Goal: Task Accomplishment & Management: Manage account settings

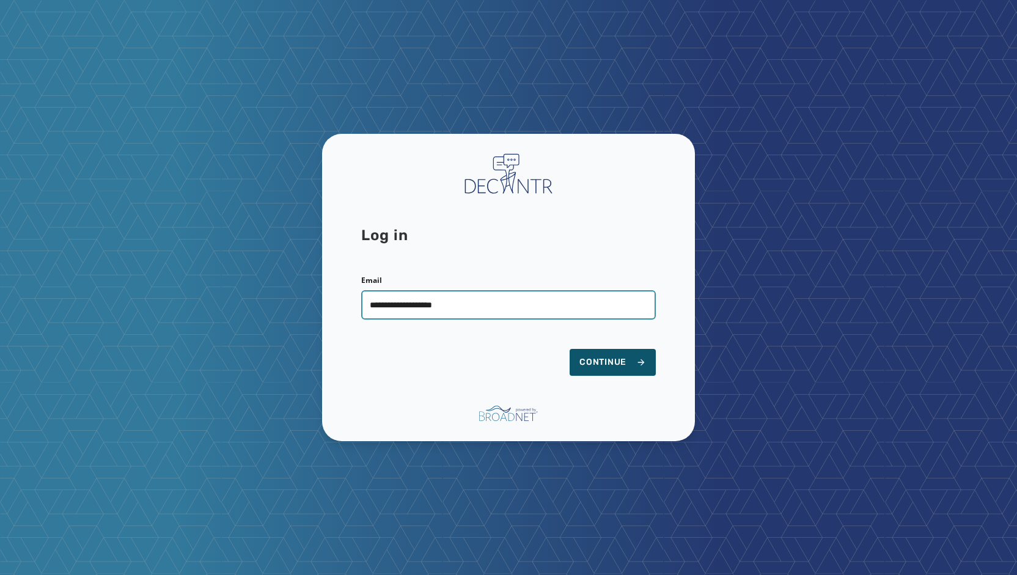
type input "**********"
click at [569, 349] on button "Continue" at bounding box center [612, 362] width 86 height 27
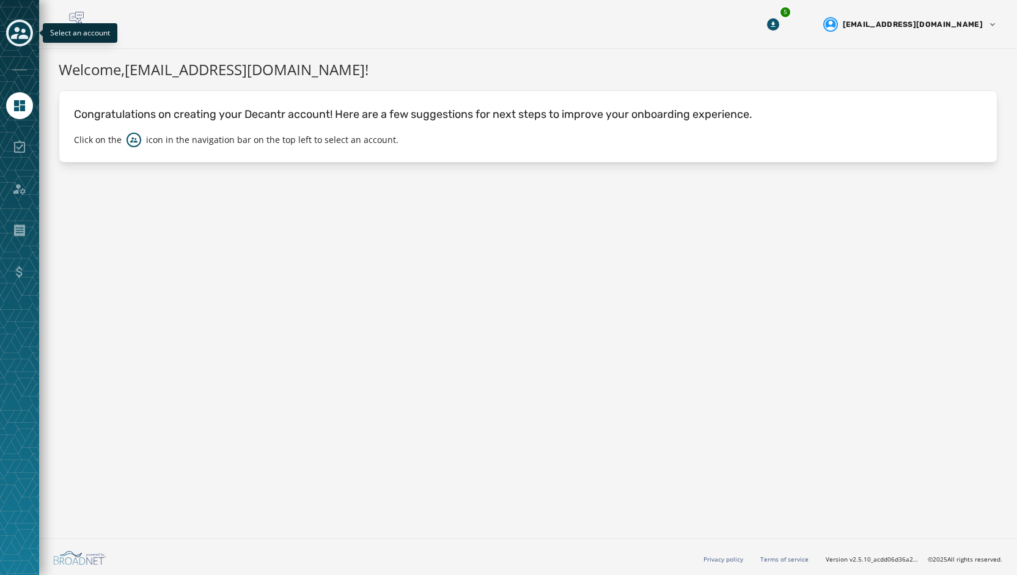
click at [14, 38] on icon "Toggle account select drawer" at bounding box center [19, 33] width 17 height 12
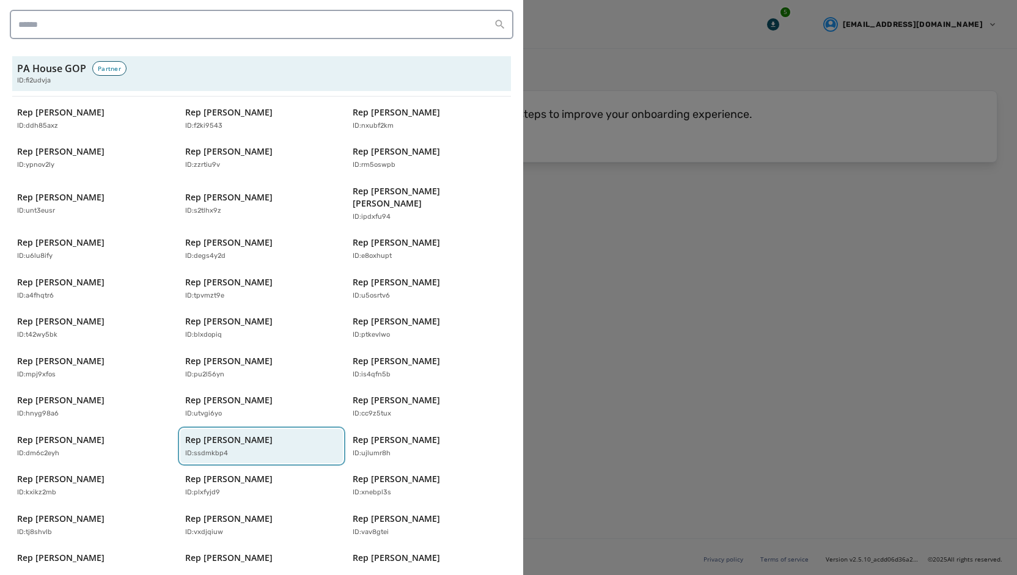
click at [223, 448] on p "ID: ssdmkbp4" at bounding box center [206, 453] width 43 height 10
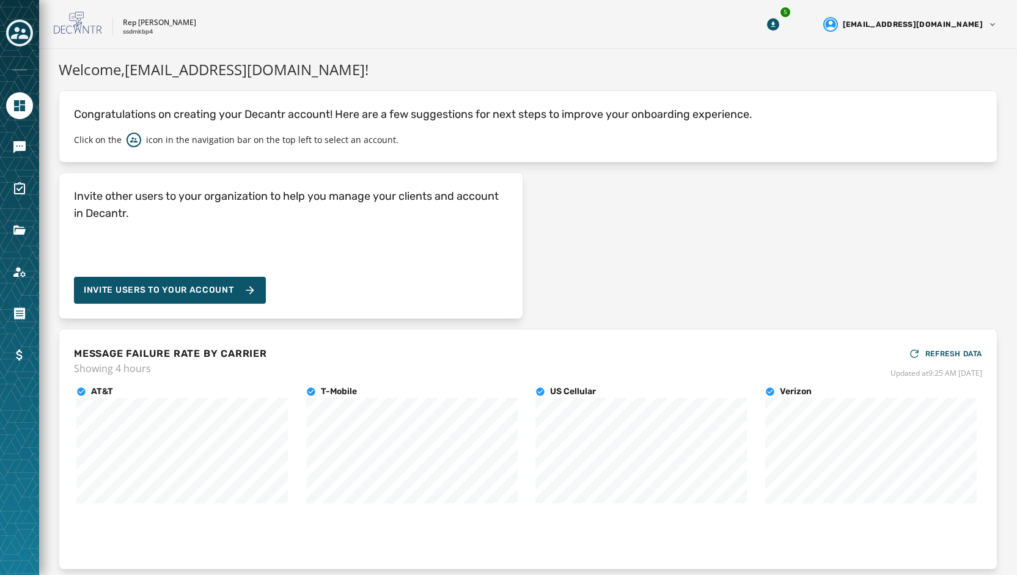
click at [26, 43] on button "Toggle account select drawer" at bounding box center [19, 33] width 27 height 27
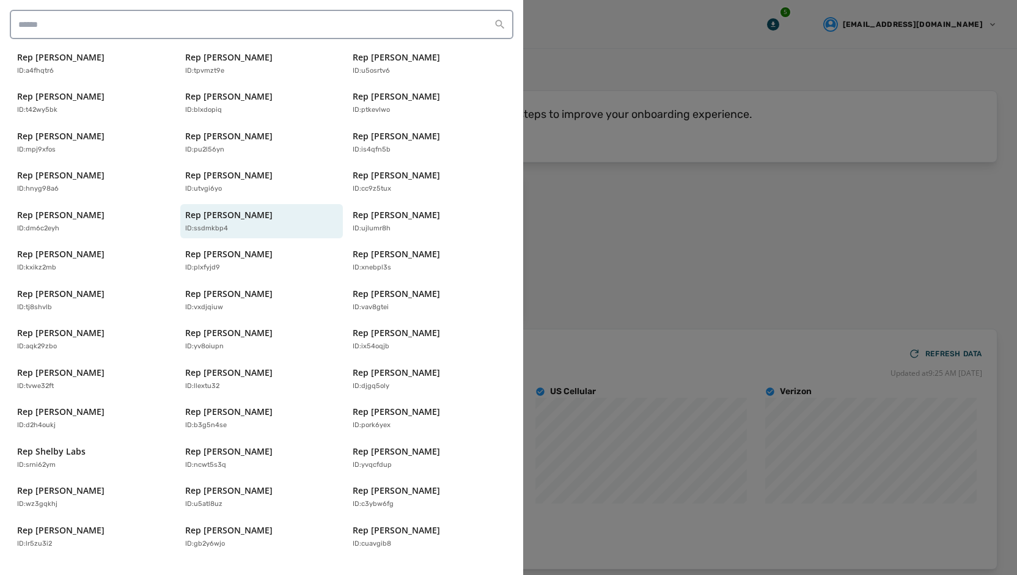
scroll to position [242, 0]
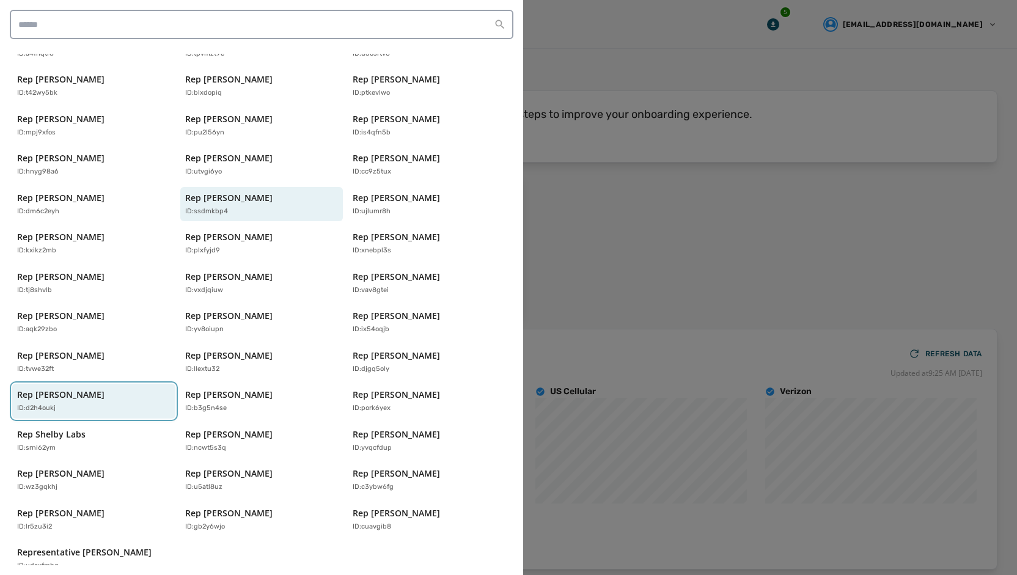
click at [86, 389] on p "Rep [PERSON_NAME]" at bounding box center [60, 395] width 87 height 12
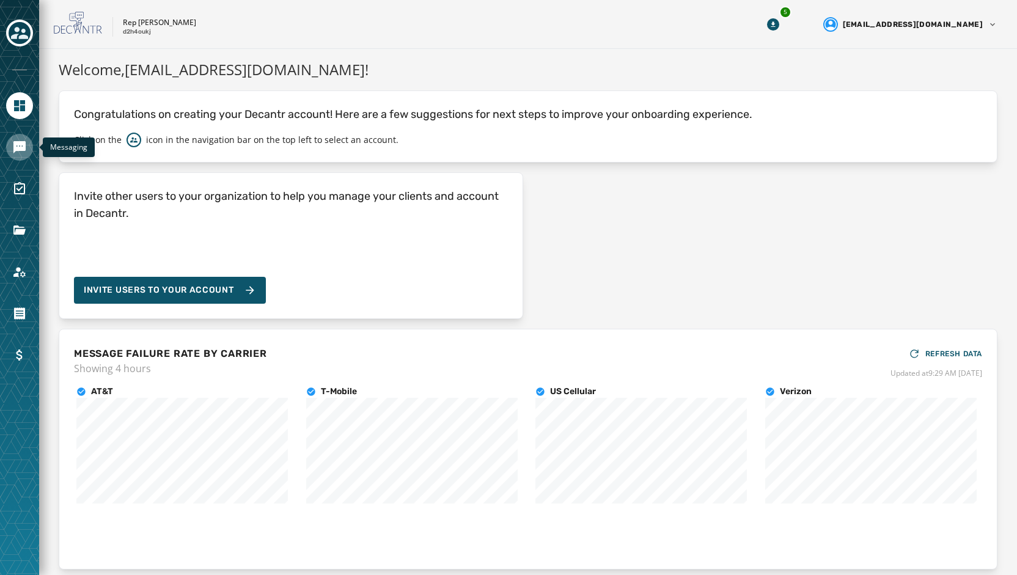
click at [18, 141] on icon "Navigate to Messaging" at bounding box center [19, 147] width 12 height 12
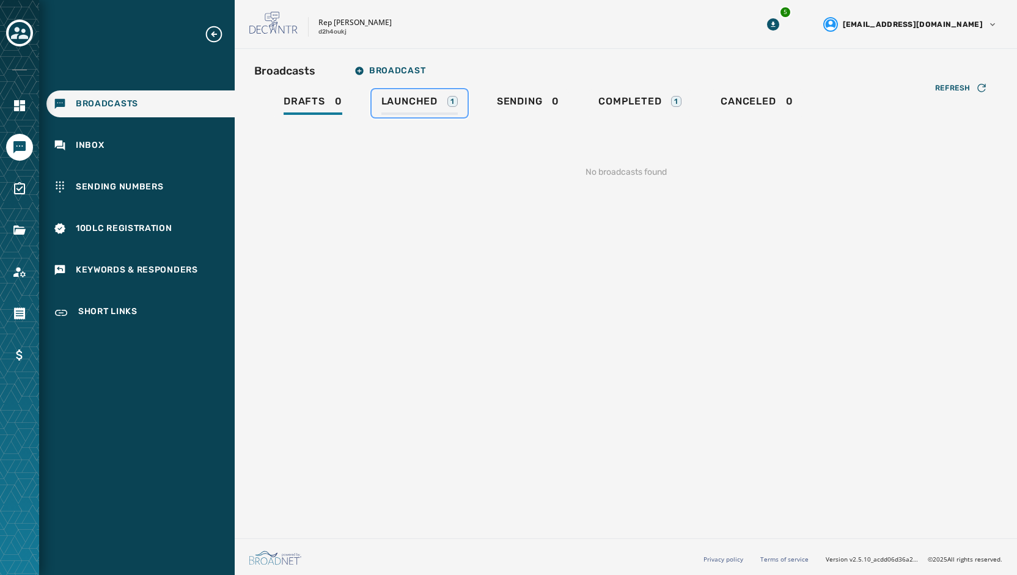
click at [423, 97] on span "Launched" at bounding box center [409, 101] width 56 height 12
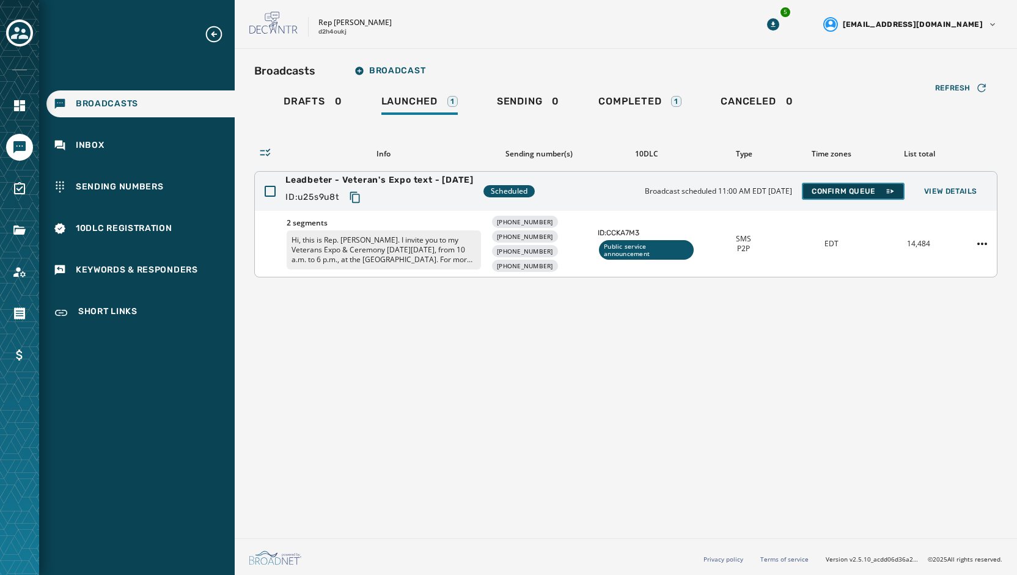
click at [872, 198] on button "Confirm Queue" at bounding box center [853, 191] width 103 height 17
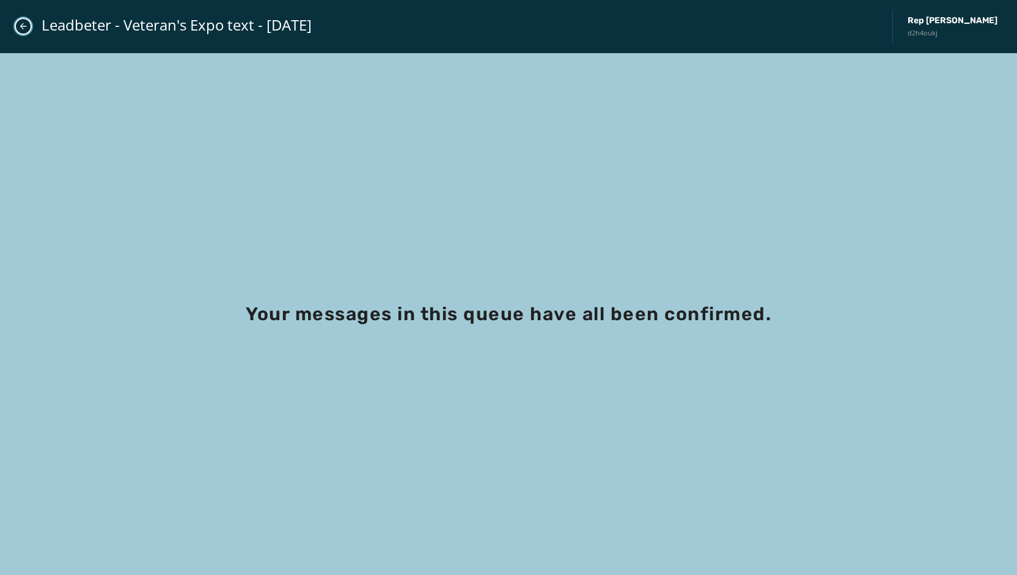
click at [28, 23] on button "Close admin drawer" at bounding box center [23, 26] width 17 height 17
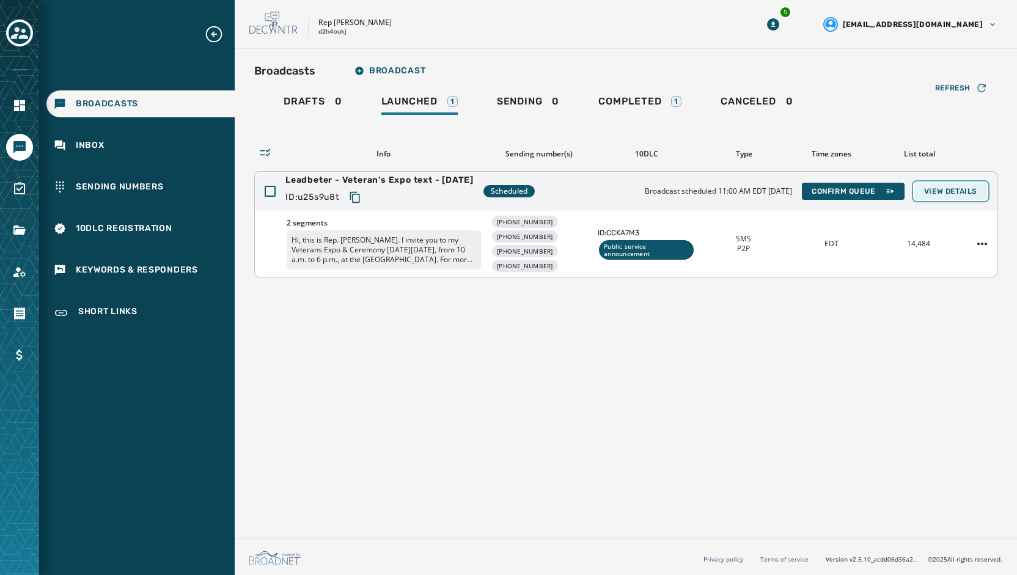
click at [964, 194] on span "View Details" at bounding box center [950, 191] width 53 height 10
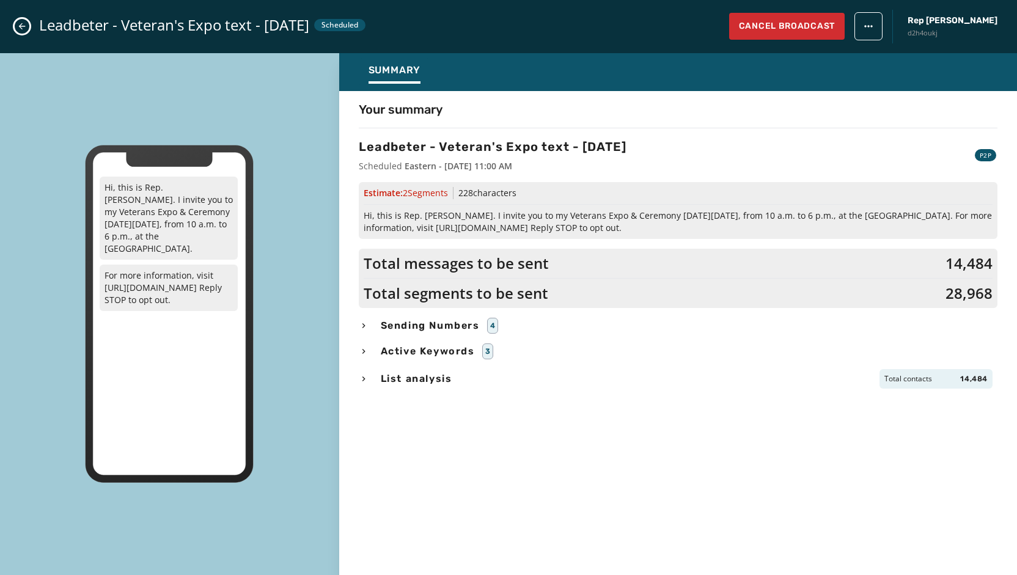
click at [439, 323] on span "Sending Numbers" at bounding box center [430, 325] width 104 height 15
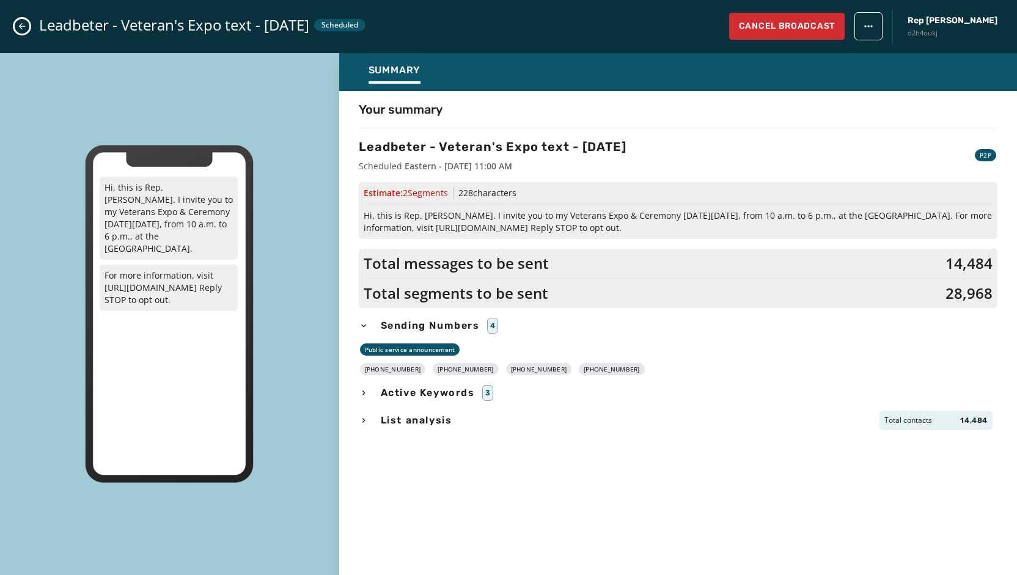
drag, startPoint x: 615, startPoint y: 371, endPoint x: 374, endPoint y: 369, distance: 240.7
click at [374, 369] on div "[PHONE_NUMBER] [PHONE_NUMBER] [PHONE_NUMBER] [PHONE_NUMBER]" at bounding box center [678, 369] width 638 height 12
copy div "[PHONE_NUMBER] [PHONE_NUMBER] [PHONE_NUMBER] [PHONE_NUMBER]"
drag, startPoint x: 643, startPoint y: 230, endPoint x: 362, endPoint y: 218, distance: 281.3
click at [362, 218] on div "Estimate: 2 Segment s 228 characters Hi, this is Rep. [PERSON_NAME]. I invite y…" at bounding box center [678, 210] width 638 height 57
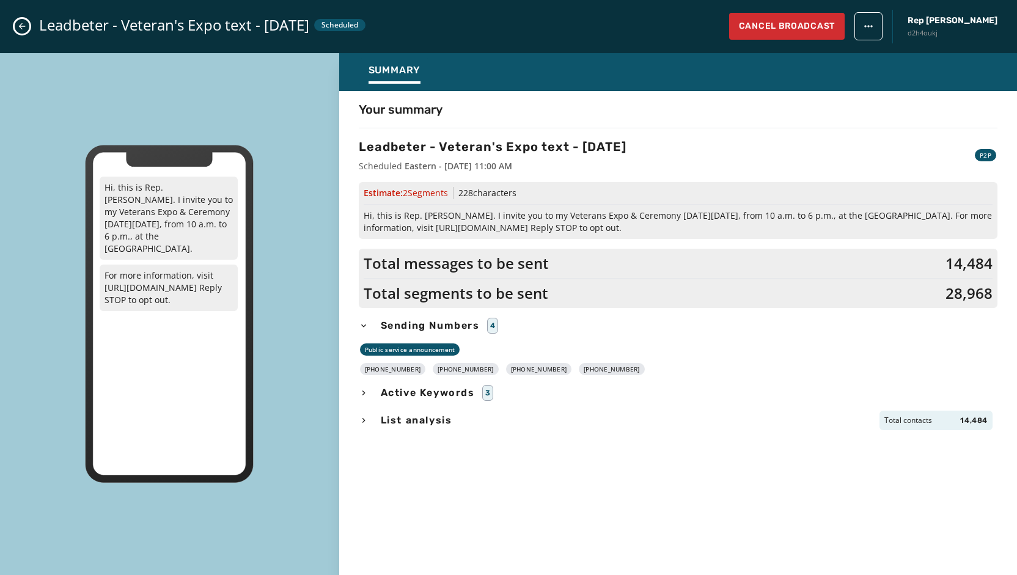
copy span "Hi, this is Rep. [PERSON_NAME]. I invite you to my Veterans Expo & Ceremony [DA…"
click at [17, 29] on icon "Close admin drawer" at bounding box center [22, 26] width 10 height 10
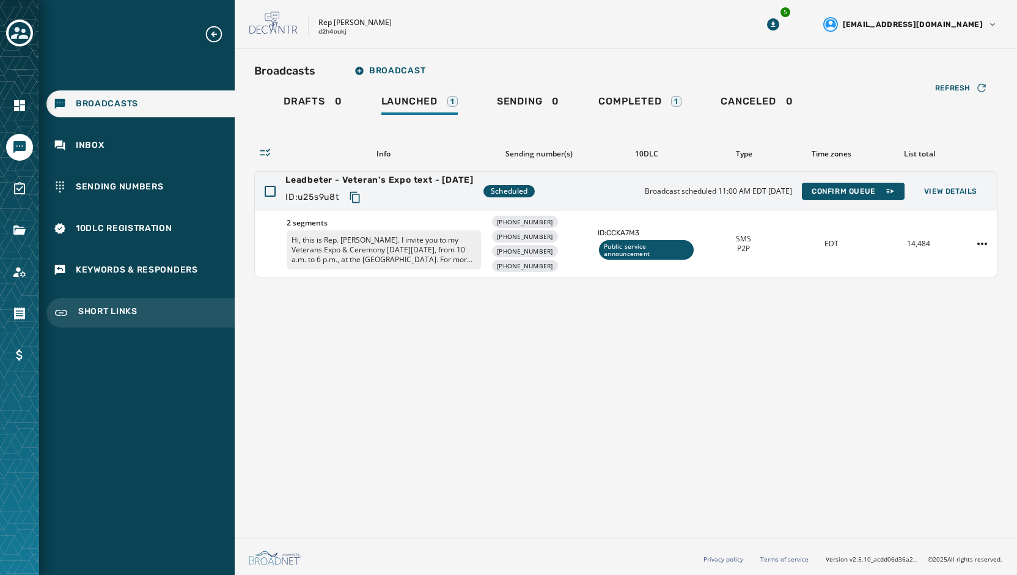
click at [100, 313] on span "Short Links" at bounding box center [107, 312] width 59 height 15
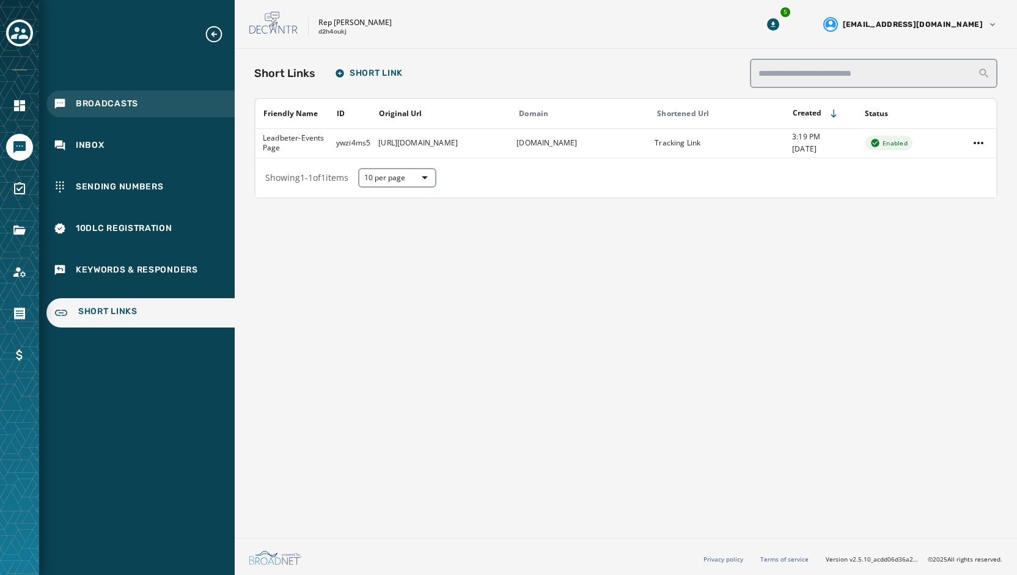
click at [81, 100] on span "Broadcasts" at bounding box center [107, 104] width 62 height 12
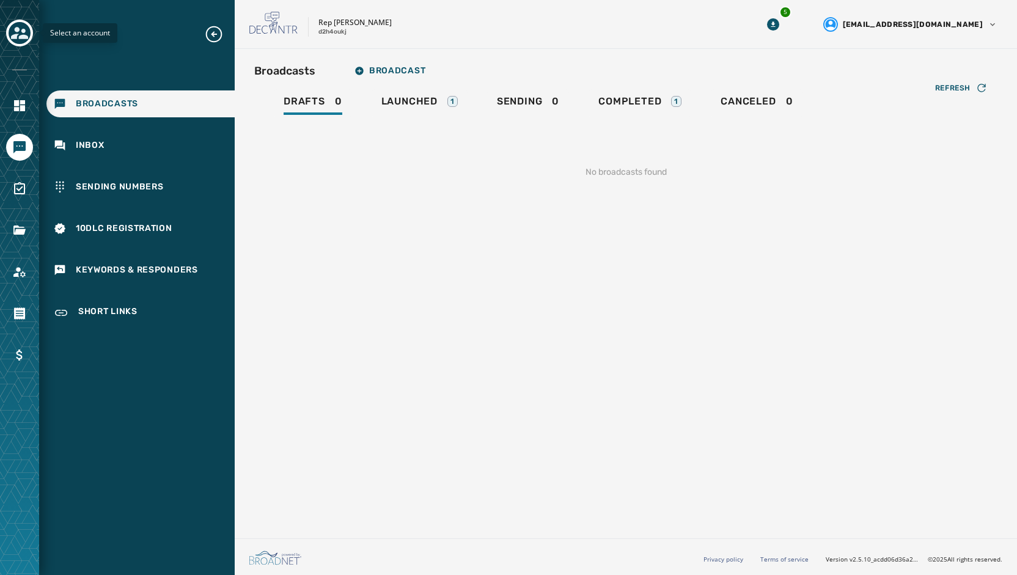
click at [15, 34] on icon "Toggle account select drawer" at bounding box center [19, 32] width 17 height 17
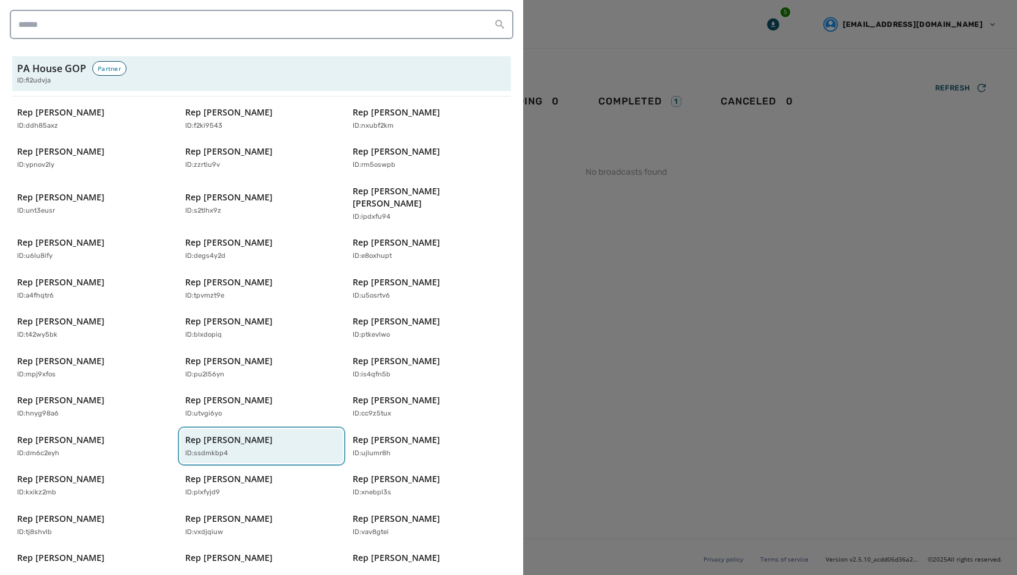
click at [205, 448] on p "ID: ssdmkbp4" at bounding box center [206, 453] width 43 height 10
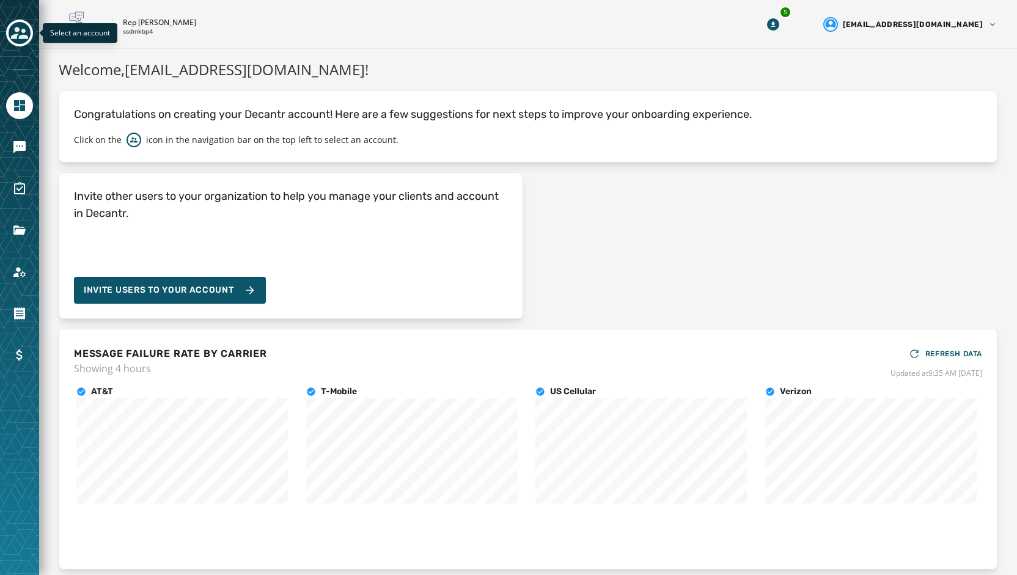
click at [16, 38] on icon "Toggle account select drawer" at bounding box center [19, 33] width 17 height 12
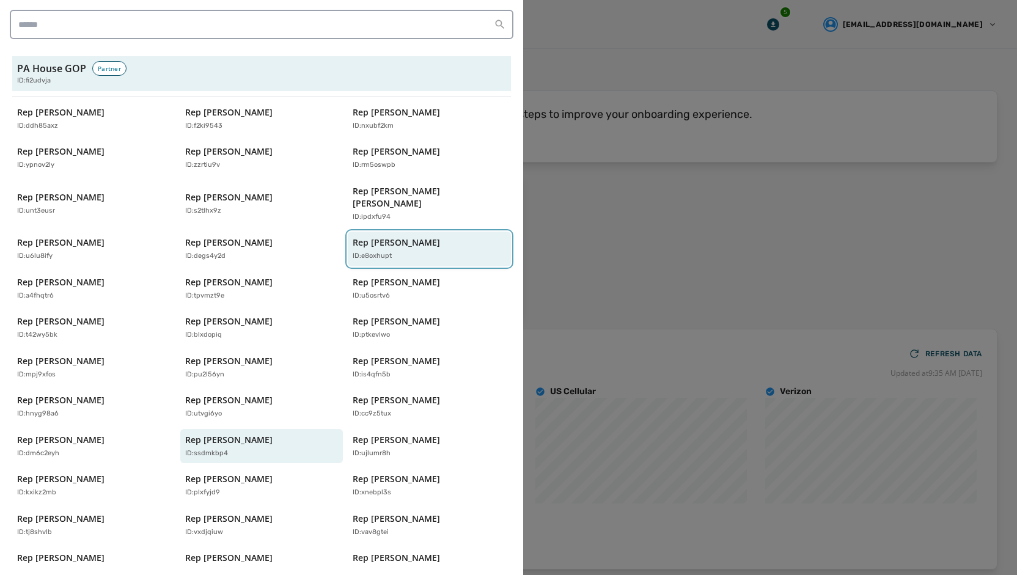
click at [402, 236] on p "Rep [PERSON_NAME]" at bounding box center [396, 242] width 87 height 12
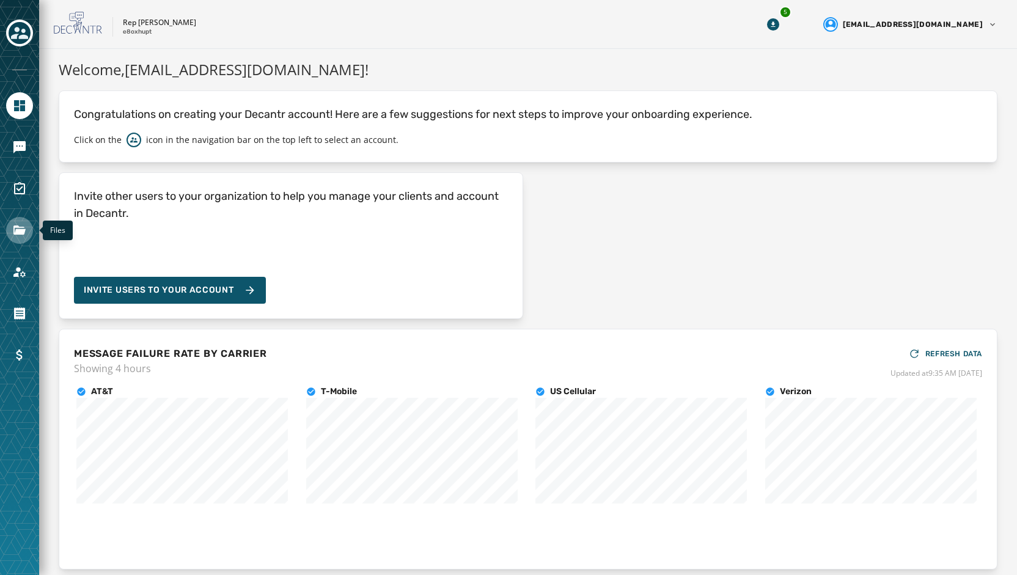
click at [17, 226] on icon "Navigate to Files" at bounding box center [19, 229] width 12 height 9
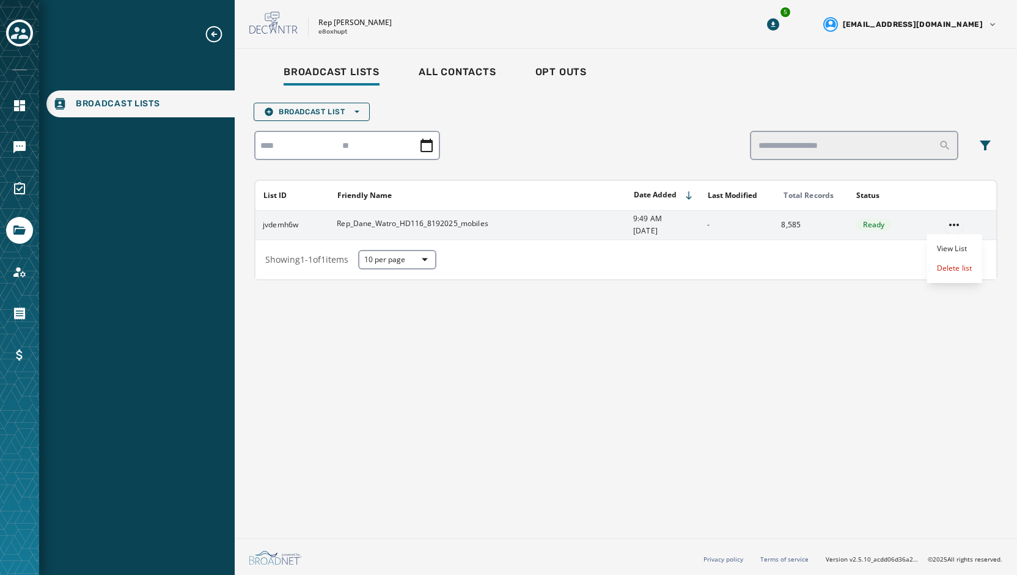
click at [952, 226] on html "Broadcast Lists Skip To Main Content Rep [PERSON_NAME] e8oxhupt 5 [EMAIL_ADDRES…" at bounding box center [508, 287] width 1017 height 575
click at [940, 269] on div "Delete list" at bounding box center [954, 268] width 55 height 20
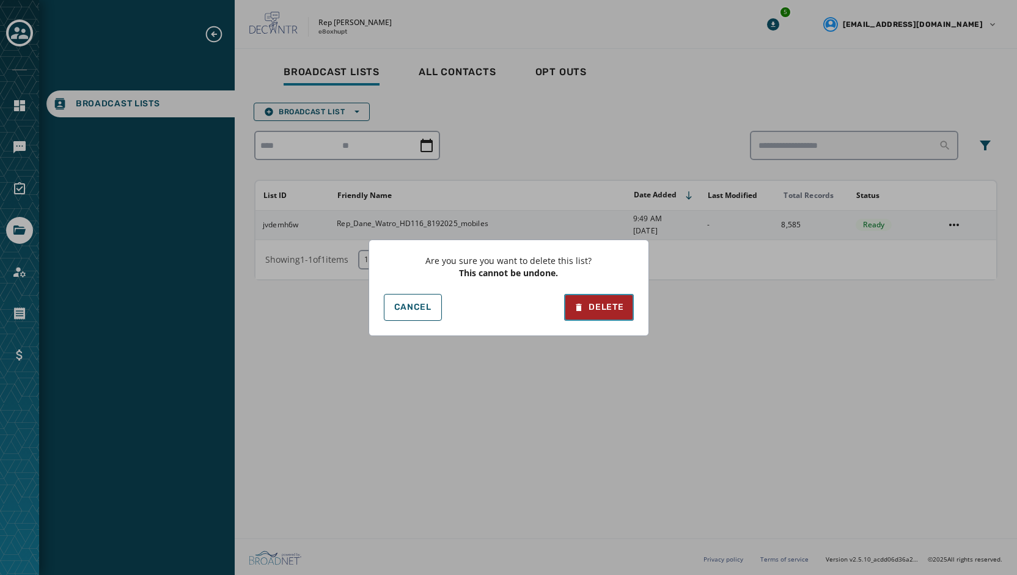
click at [606, 306] on div "Delete" at bounding box center [598, 307] width 49 height 12
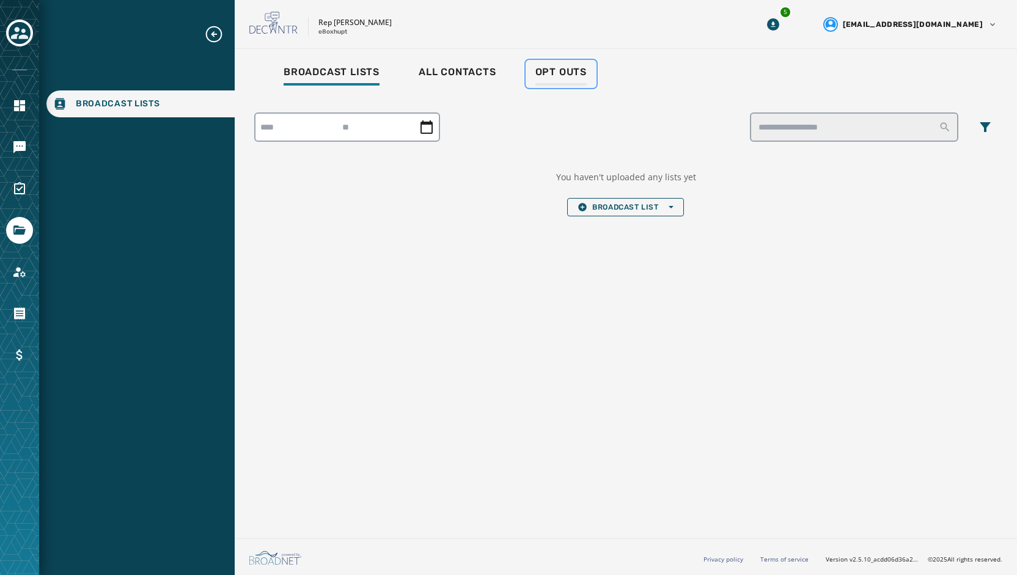
click at [555, 73] on span "Opt Outs" at bounding box center [560, 72] width 51 height 12
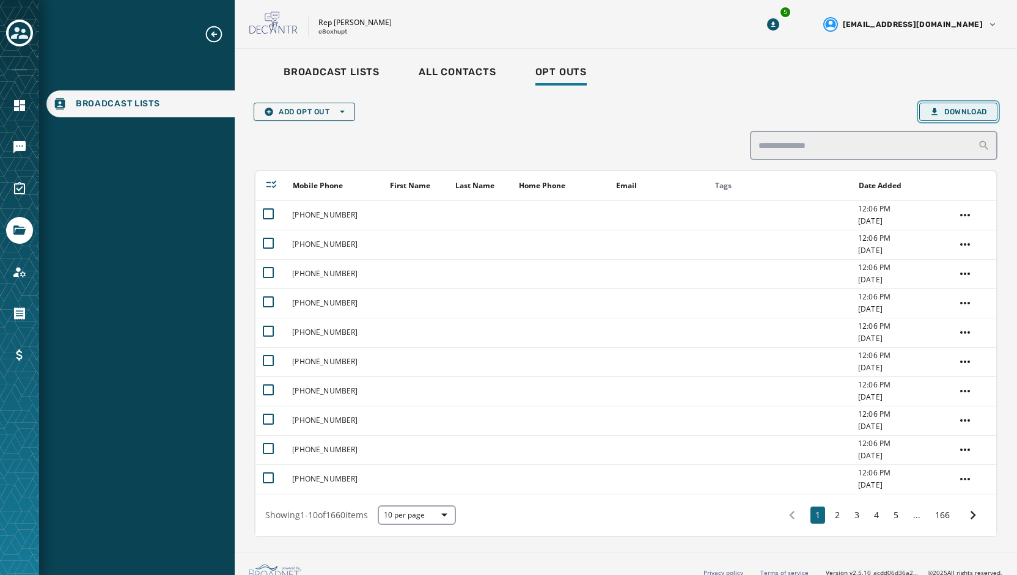
click at [954, 112] on span "Download" at bounding box center [957, 112] width 57 height 10
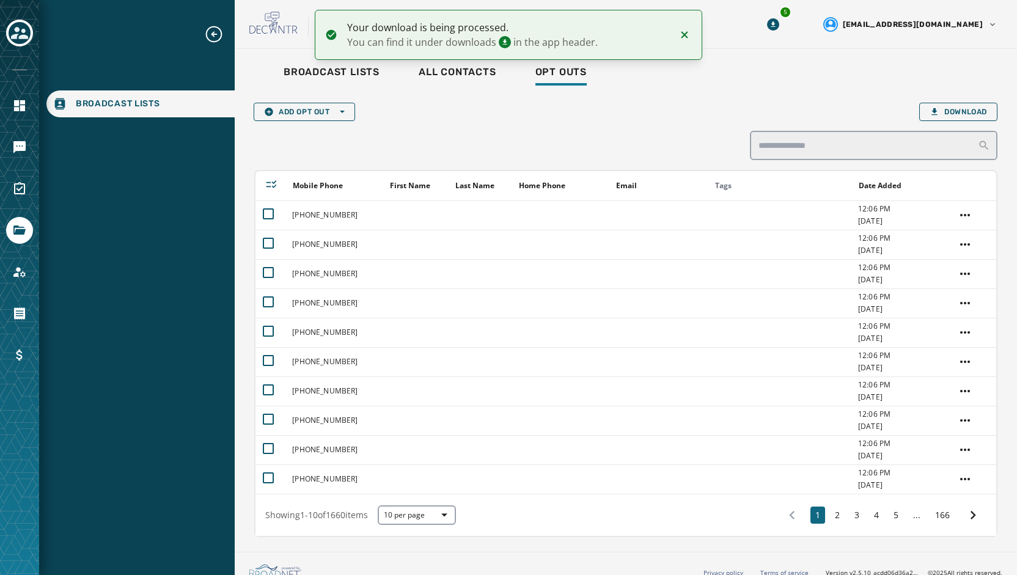
click at [689, 31] on icon "Notifications (F8)" at bounding box center [684, 34] width 15 height 15
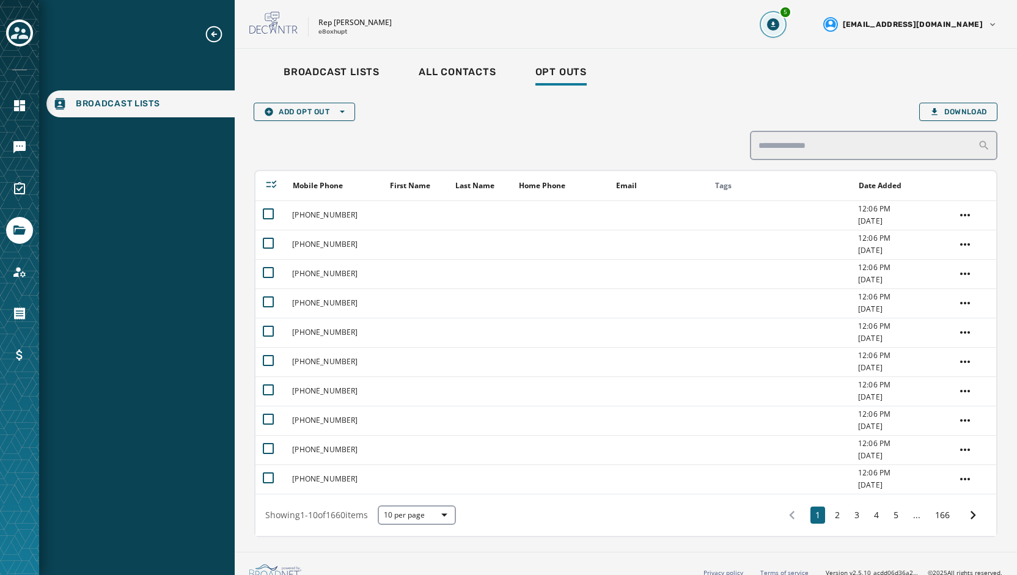
click at [779, 24] on icon "Download Menu" at bounding box center [773, 24] width 12 height 12
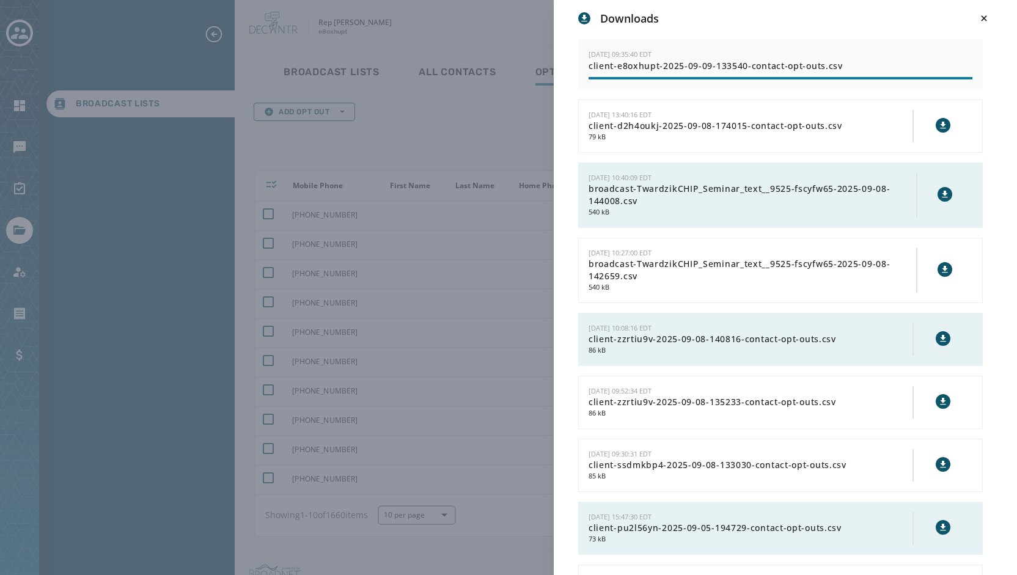
click at [443, 30] on div "Downloads [DATE] 09:35:40 EDT client-e8oxhupt-2025-09-09-133540-contact-opt-out…" at bounding box center [508, 287] width 1017 height 575
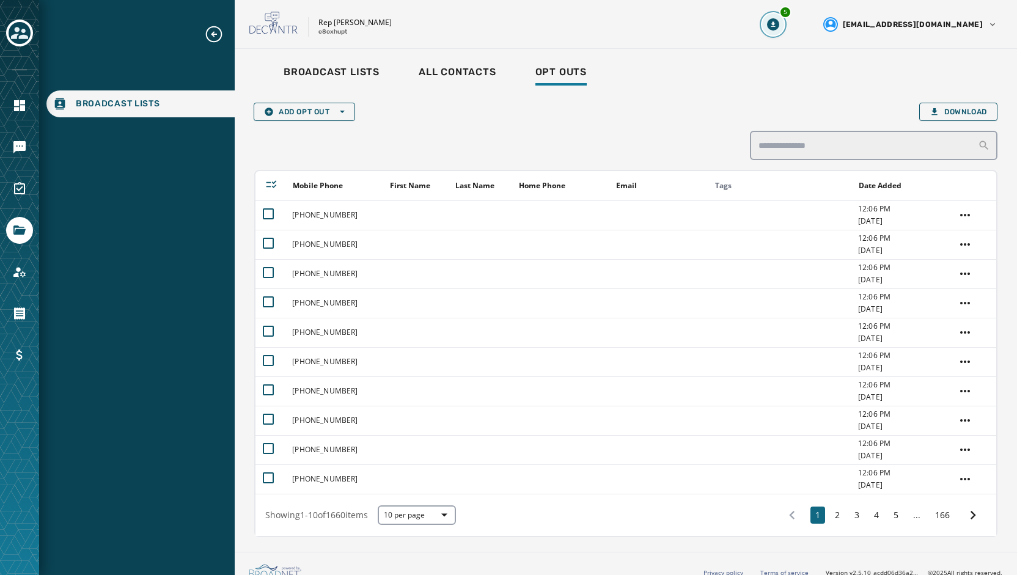
click at [784, 30] on button "5" at bounding box center [773, 24] width 22 height 22
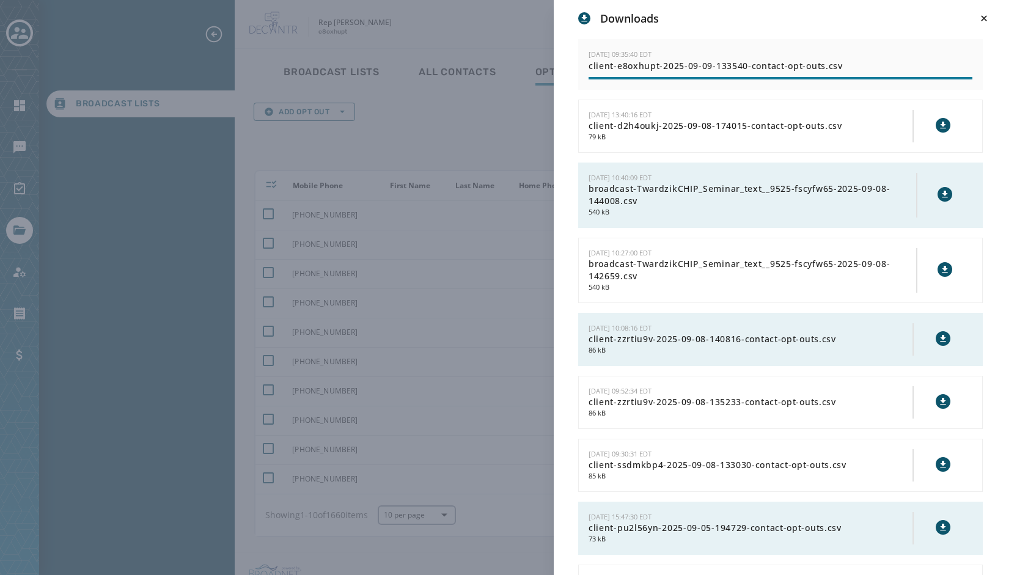
click at [513, 141] on div "Downloads [DATE] 09:35:40 EDT client-e8oxhupt-2025-09-09-133540-contact-opt-out…" at bounding box center [508, 287] width 1017 height 575
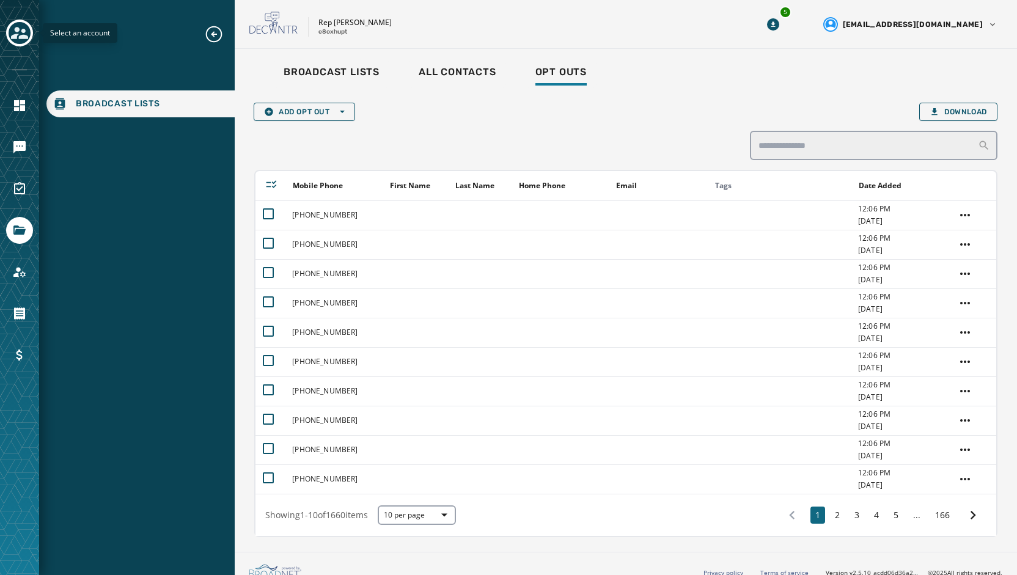
click at [20, 29] on icon "Toggle account select drawer" at bounding box center [19, 32] width 17 height 17
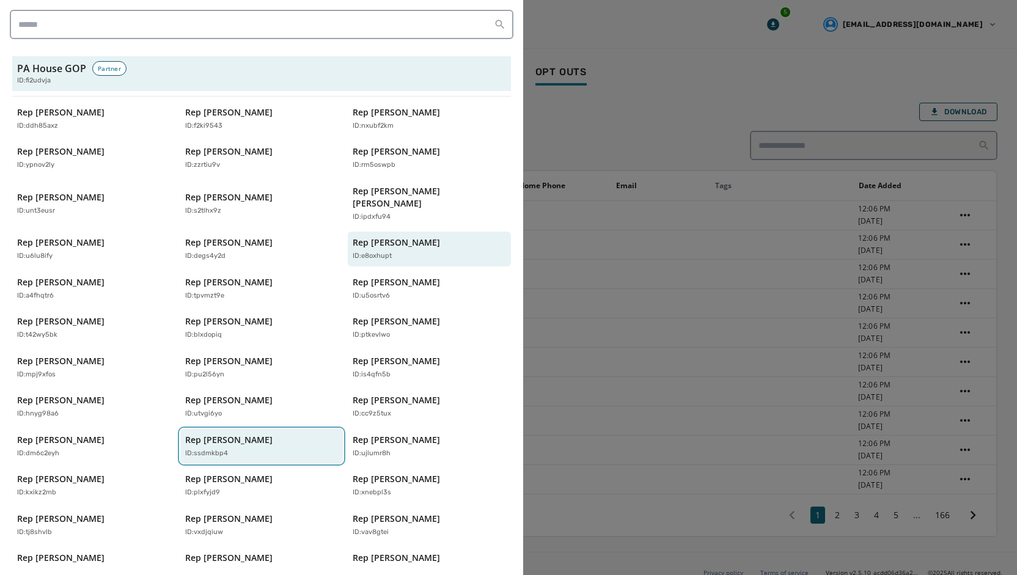
click at [214, 434] on p "Rep [PERSON_NAME]" at bounding box center [228, 440] width 87 height 12
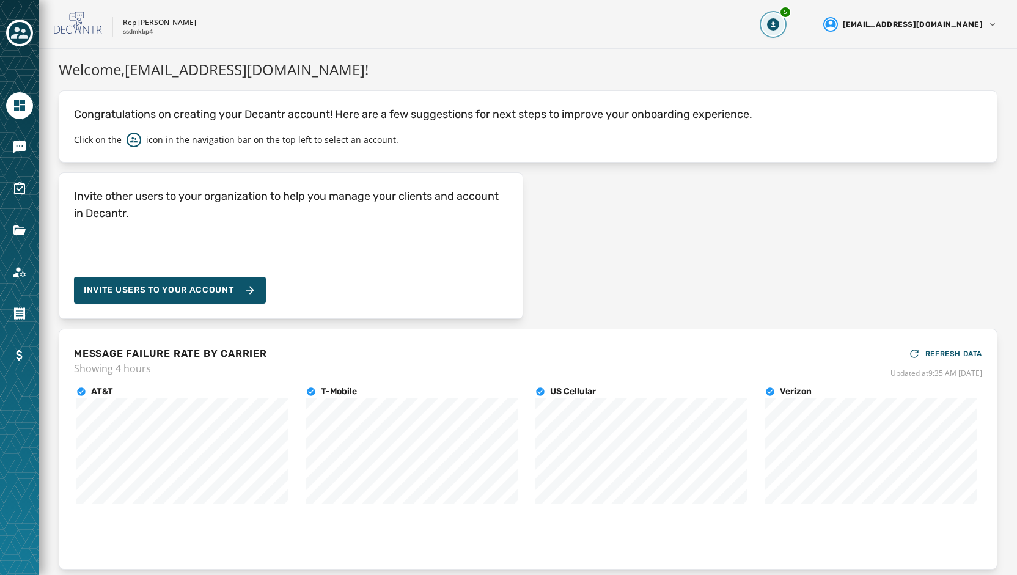
click at [784, 20] on button "5" at bounding box center [773, 24] width 22 height 22
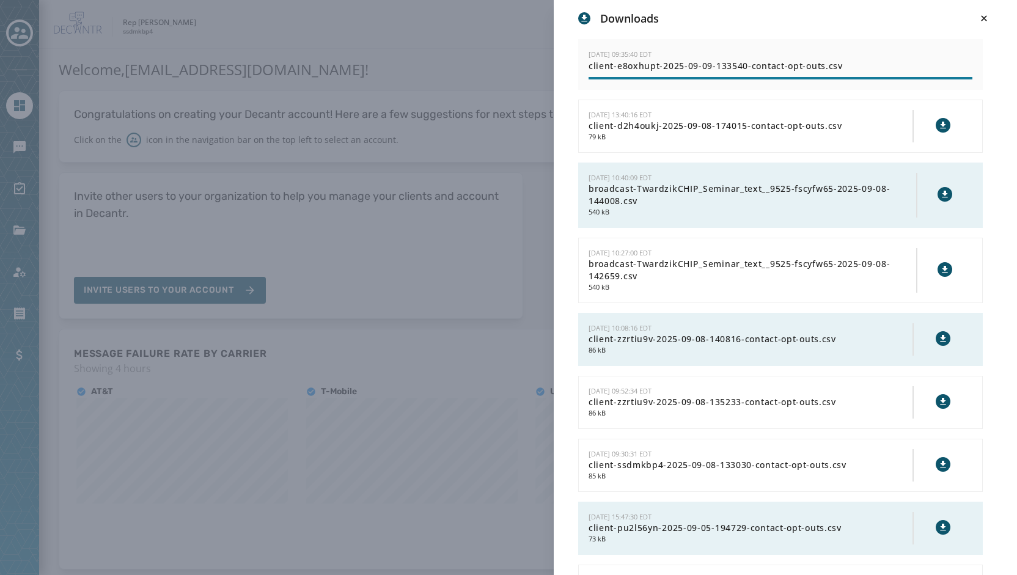
click at [847, 54] on div "[DATE] 09:35:40 EDT" at bounding box center [780, 54] width 384 height 10
click at [701, 68] on span "client-e8oxhupt-2025-09-09-133540-contact-opt-outs.csv" at bounding box center [780, 66] width 384 height 12
click at [415, 45] on div "Downloads [DATE] 09:35:40 EDT client-e8oxhupt-2025-09-09-133540-contact-opt-out…" at bounding box center [508, 287] width 1017 height 575
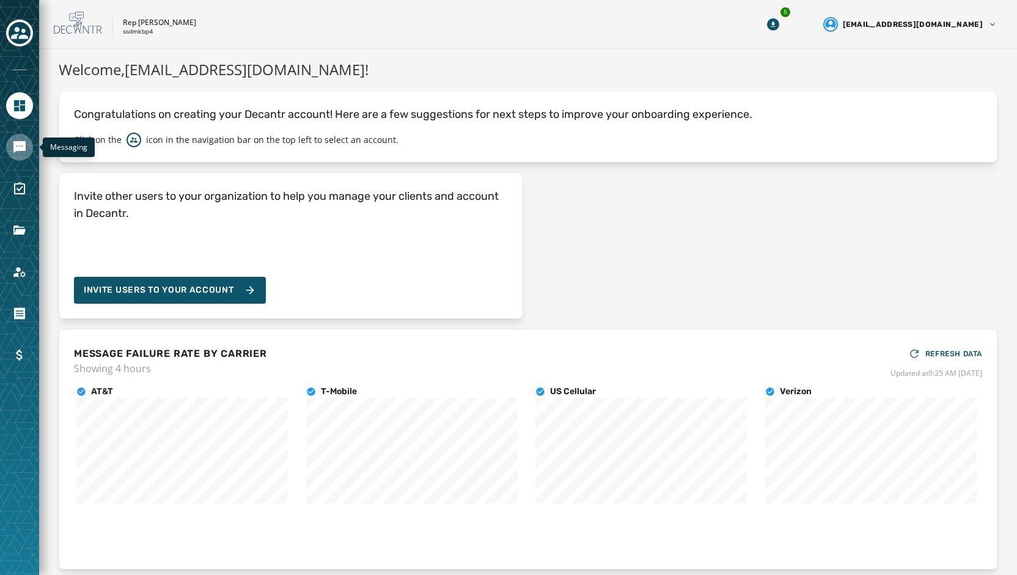
click at [11, 153] on link "Navigate to Messaging" at bounding box center [19, 147] width 27 height 27
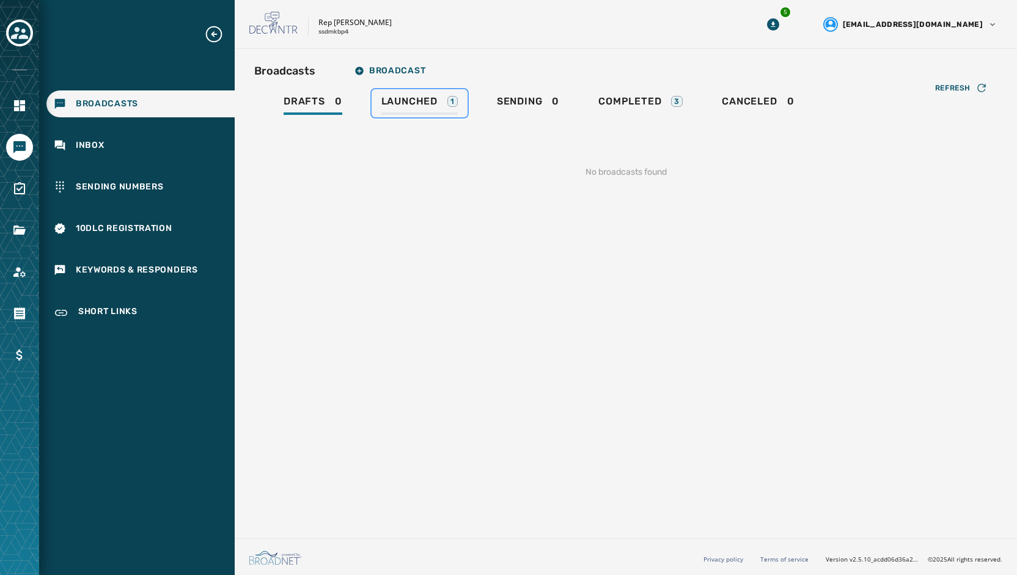
click at [417, 97] on span "Launched" at bounding box center [409, 101] width 56 height 12
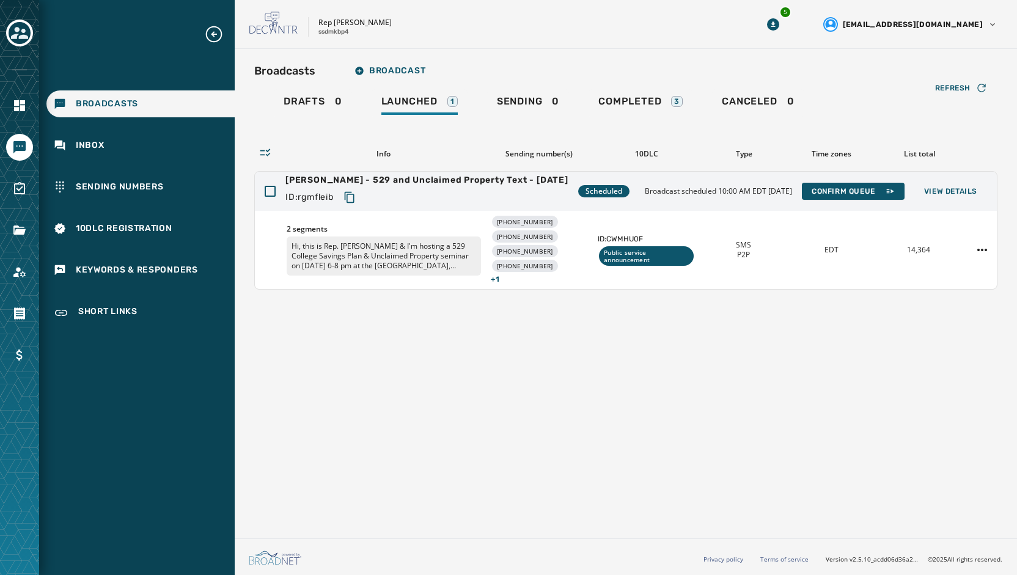
click at [614, 379] on div "Broadcasts Broadcast Drafts 0 Launched 1 Sending 0 Completed 3 Canceled 0 Refre…" at bounding box center [626, 291] width 782 height 484
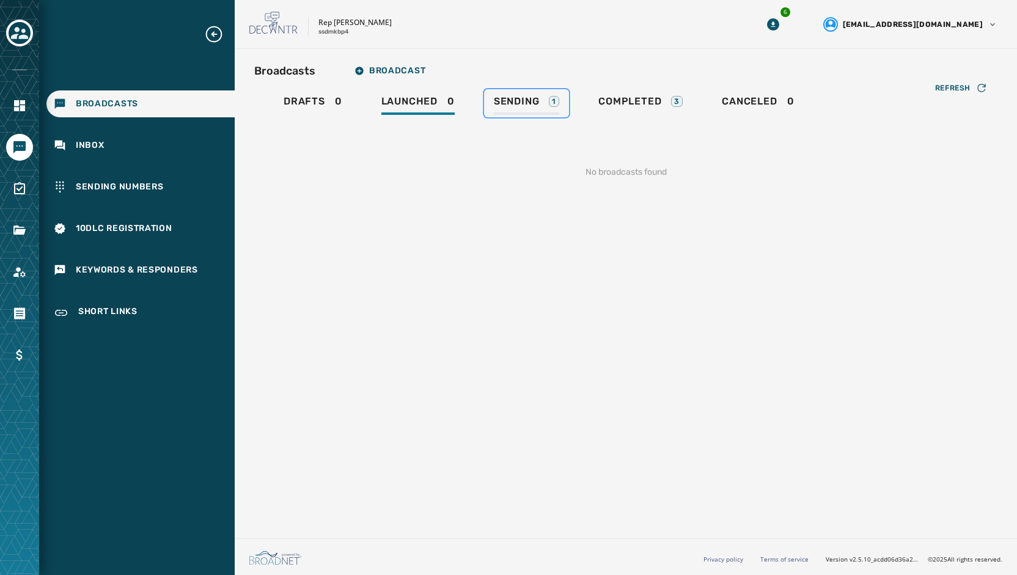
click at [530, 108] on div "Sending 1" at bounding box center [526, 105] width 65 height 20
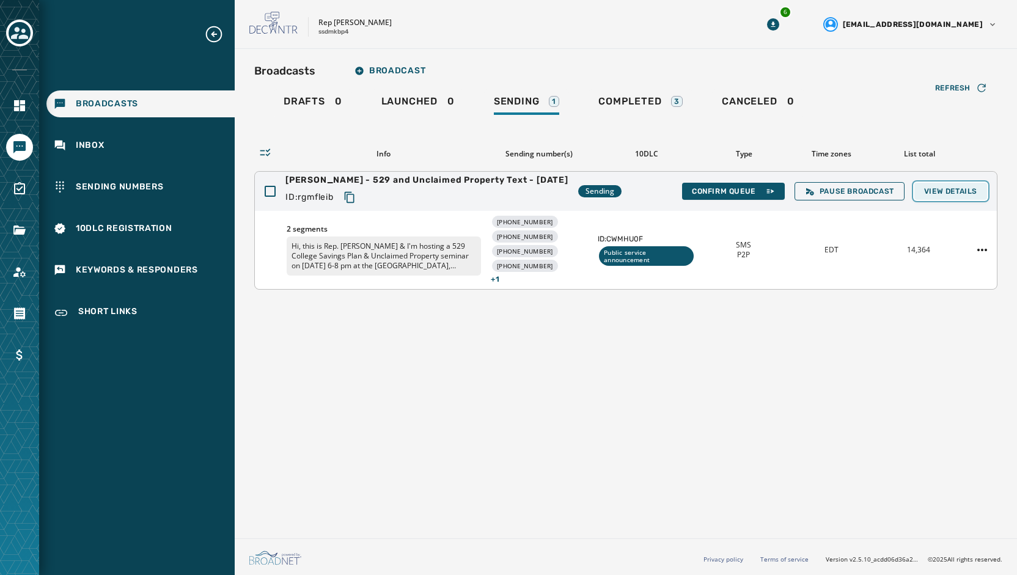
click at [960, 187] on span "View Details" at bounding box center [950, 191] width 53 height 10
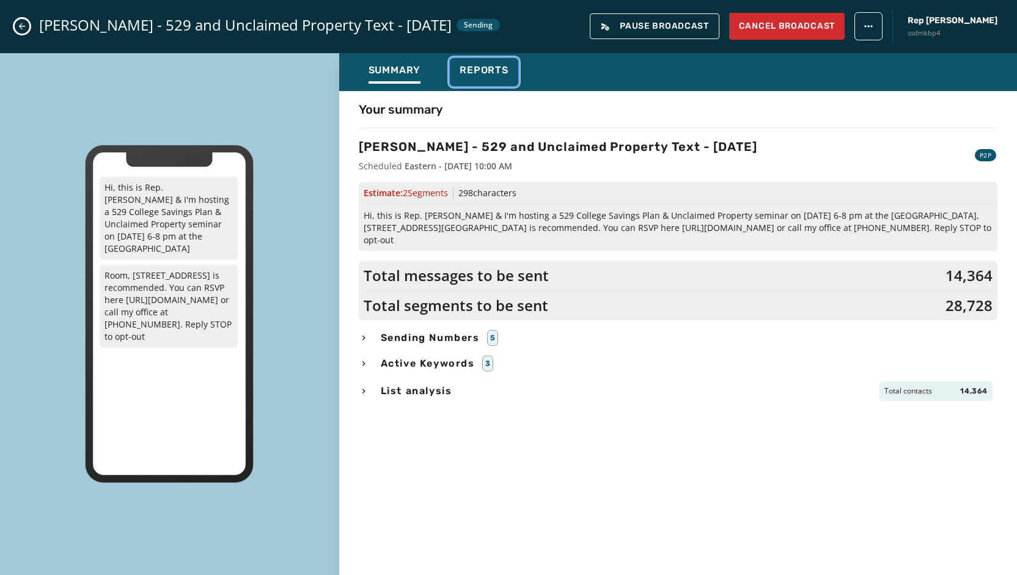
click at [492, 71] on span "Reports" at bounding box center [483, 70] width 49 height 12
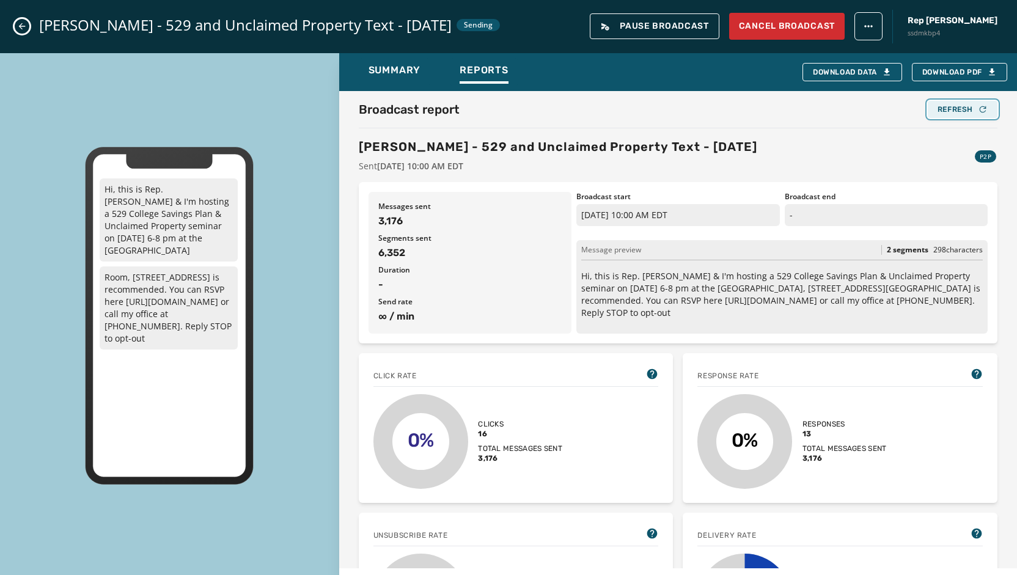
click at [955, 104] on div "Refresh" at bounding box center [962, 109] width 50 height 10
click at [957, 106] on div "Refresh" at bounding box center [962, 109] width 50 height 10
click at [956, 117] on button "Refresh" at bounding box center [962, 109] width 70 height 17
click at [941, 107] on div "Refresh" at bounding box center [962, 109] width 50 height 10
click at [937, 109] on div "Refresh" at bounding box center [962, 109] width 50 height 10
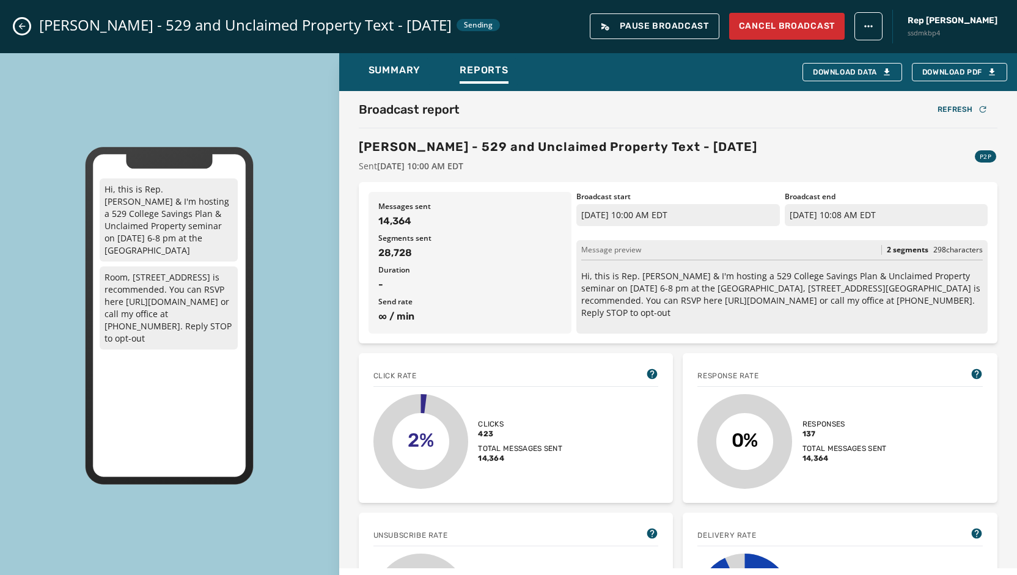
click at [15, 22] on div "[PERSON_NAME] - 529 and Unclaimed Property Text - [DATE] Sending Pause Broadcas…" at bounding box center [508, 26] width 1017 height 53
click at [18, 25] on icon "Close admin drawer" at bounding box center [22, 26] width 10 height 10
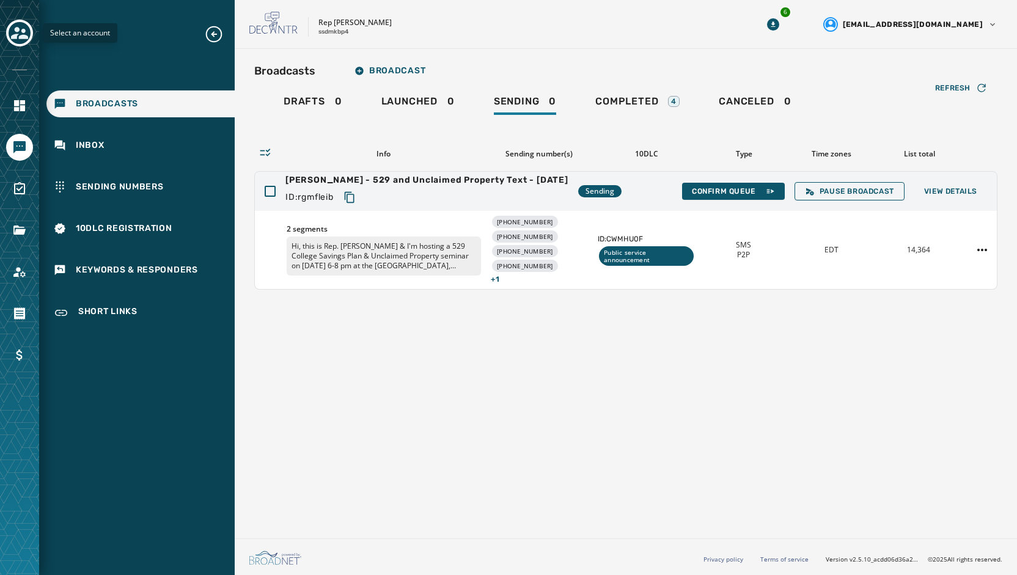
click at [17, 34] on icon "Toggle account select drawer" at bounding box center [19, 33] width 17 height 12
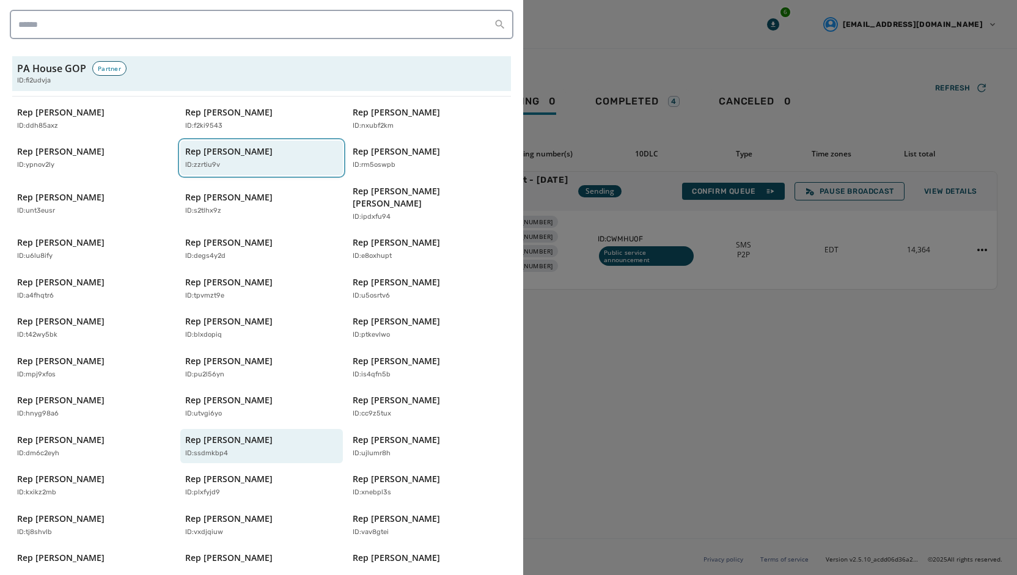
click at [228, 150] on p "Rep [PERSON_NAME]" at bounding box center [228, 151] width 87 height 12
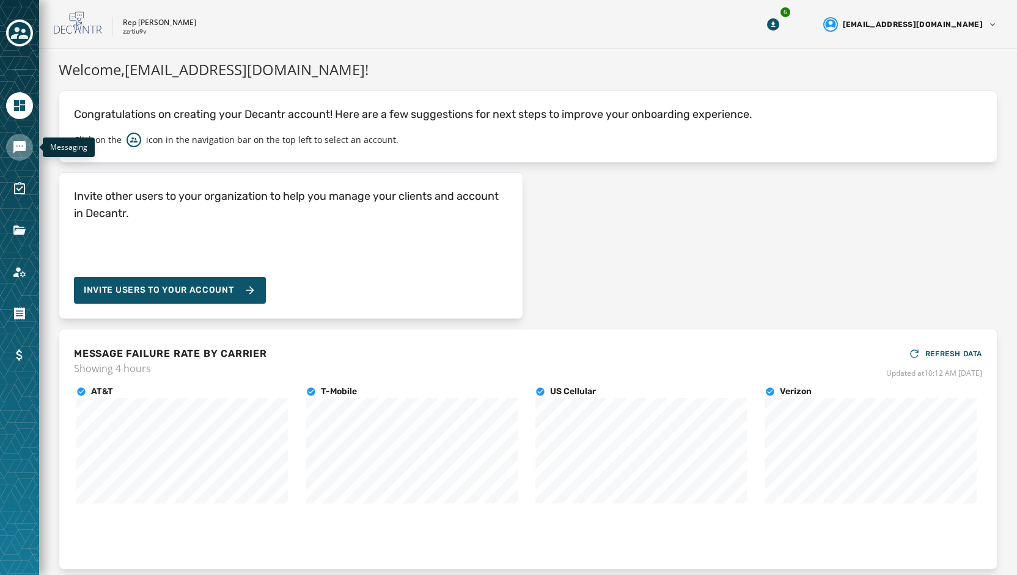
click at [27, 148] on link "Navigate to Messaging" at bounding box center [19, 147] width 27 height 27
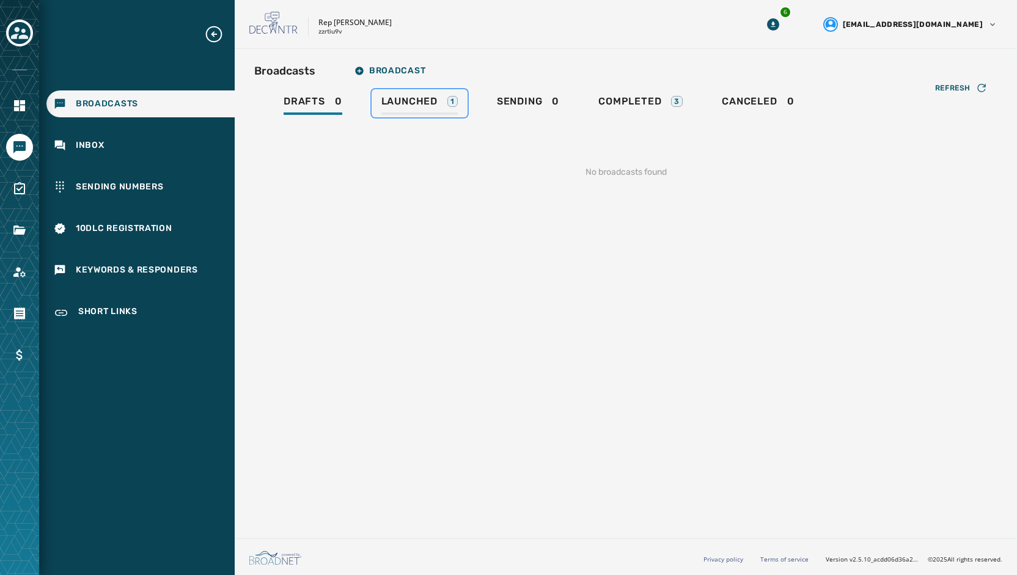
click at [417, 96] on span "Launched" at bounding box center [409, 101] width 56 height 12
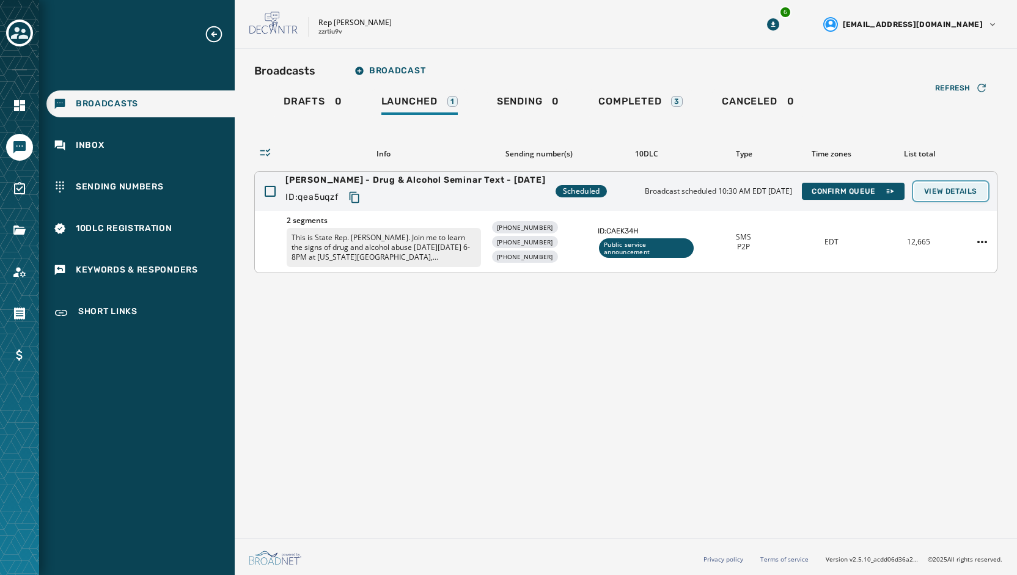
click at [946, 187] on span "View Details" at bounding box center [950, 191] width 53 height 10
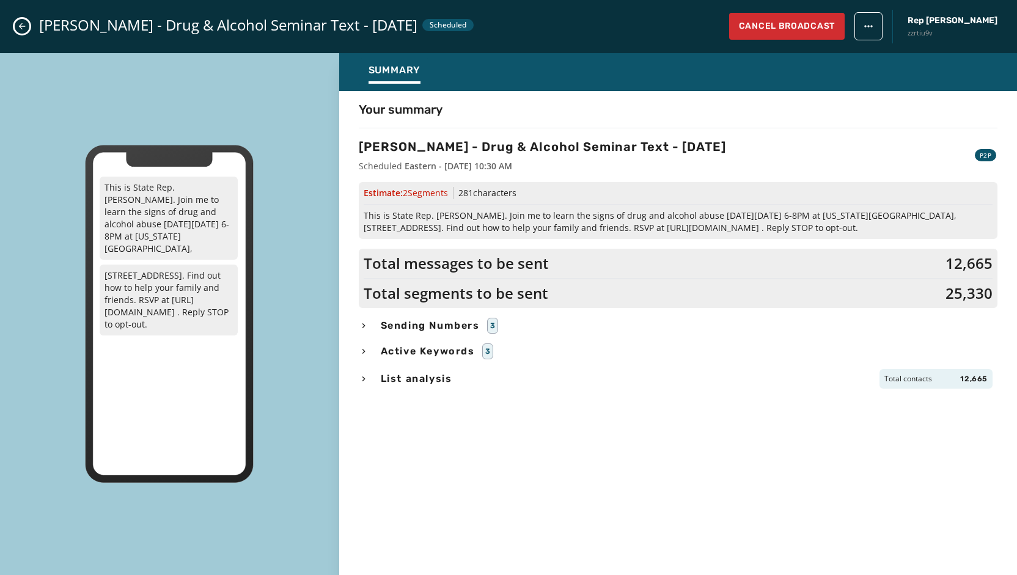
click at [20, 24] on icon "Close admin drawer" at bounding box center [22, 26] width 10 height 10
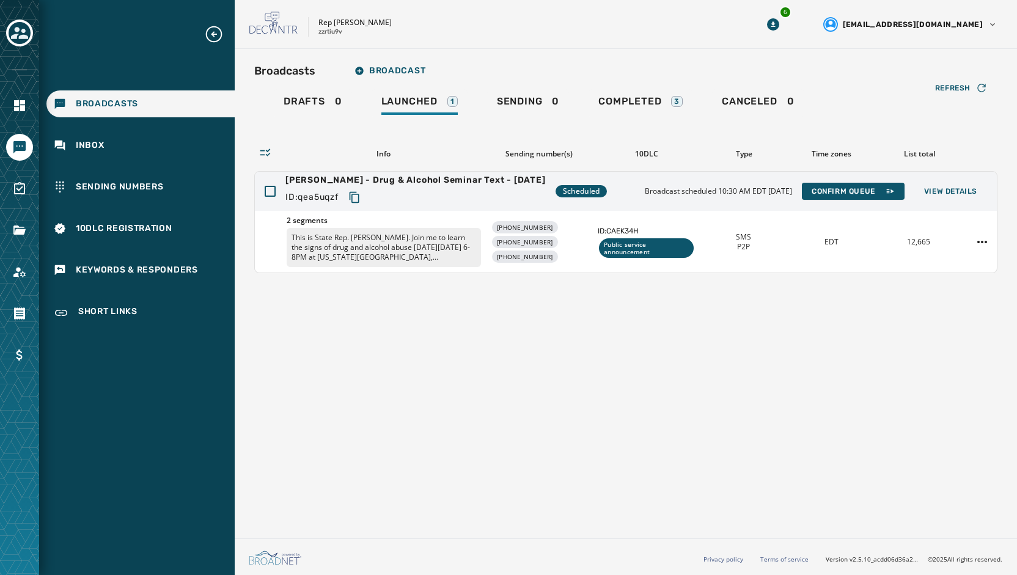
click at [476, 406] on div "Broadcasts Broadcast Drafts 0 Launched 1 Sending 0 Completed 3 Canceled 0 Refre…" at bounding box center [626, 291] width 782 height 484
click at [710, 472] on div "Broadcasts Broadcast Drafts 0 Launched 1 Sending 0 Completed 3 Canceled 0 Refre…" at bounding box center [626, 291] width 782 height 484
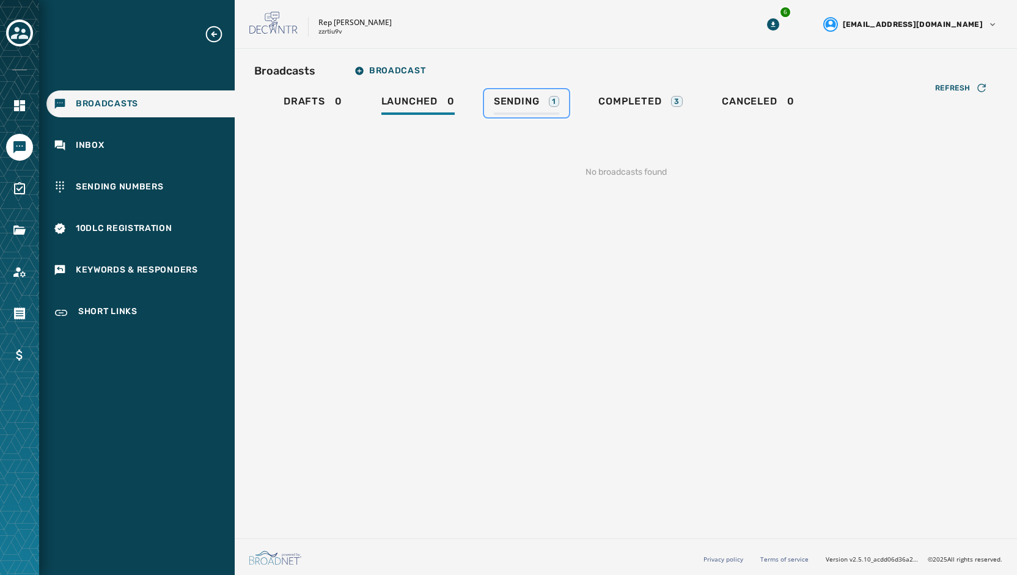
click at [512, 104] on span "Sending" at bounding box center [517, 101] width 46 height 12
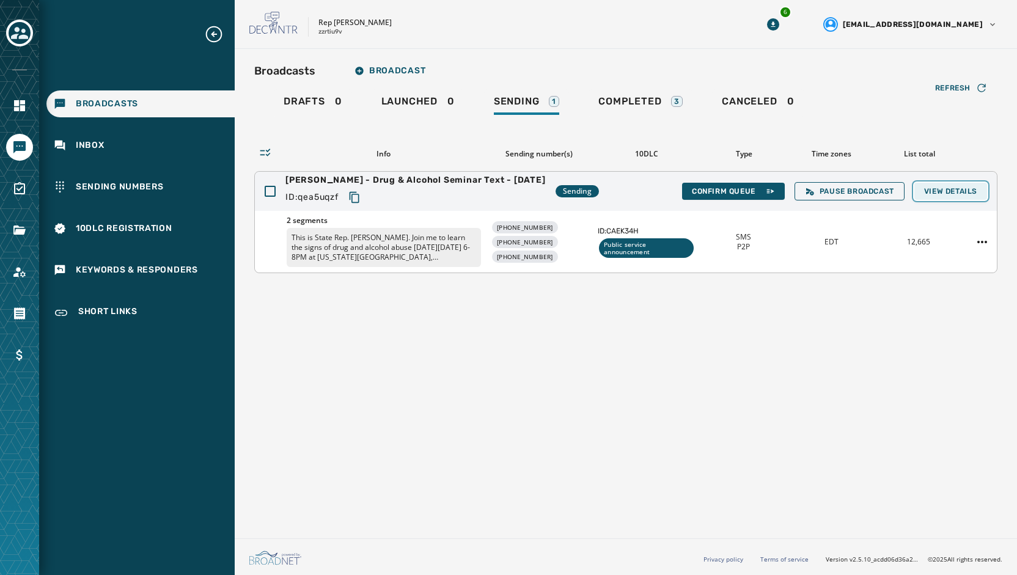
click at [937, 189] on span "View Details" at bounding box center [950, 191] width 53 height 10
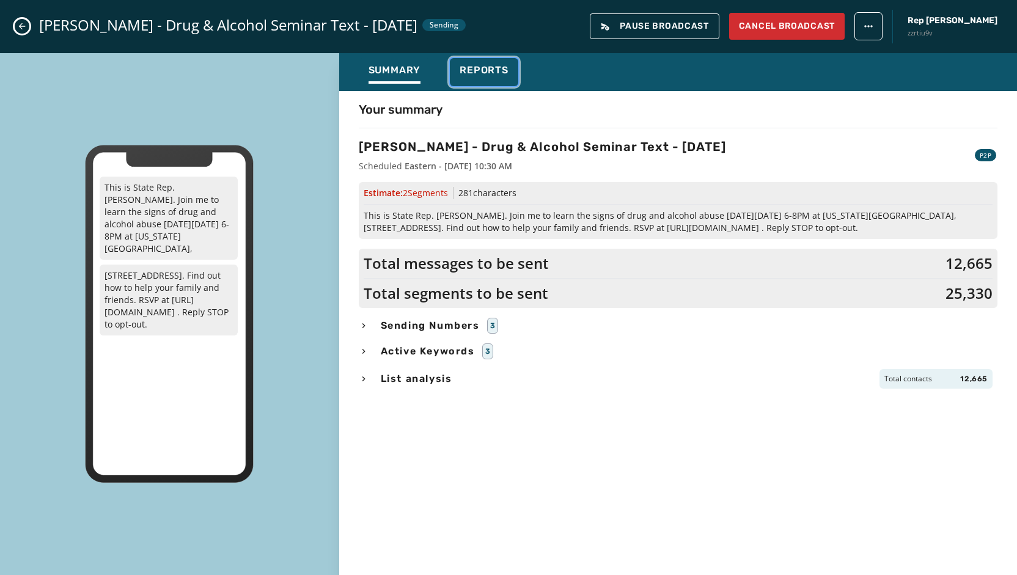
click at [489, 63] on button "Reports" at bounding box center [484, 72] width 68 height 28
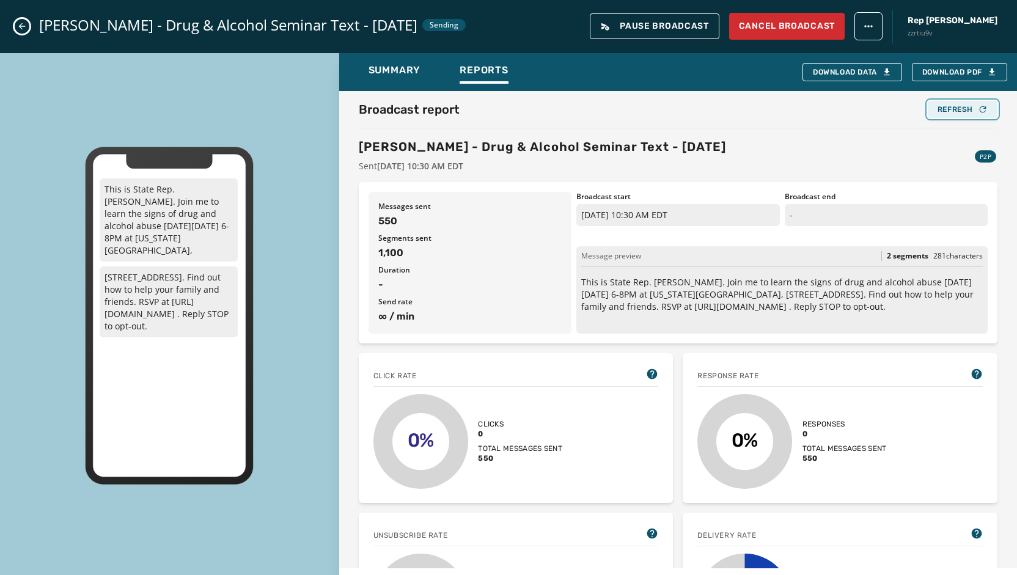
click at [952, 109] on div "Refresh" at bounding box center [962, 109] width 50 height 10
click at [948, 105] on div "Refresh" at bounding box center [962, 109] width 50 height 10
click at [948, 112] on div "Refresh" at bounding box center [962, 109] width 50 height 10
click at [658, 117] on div "Broadcast report Refresh" at bounding box center [678, 109] width 638 height 17
click at [937, 106] on div "Refresh" at bounding box center [962, 109] width 50 height 10
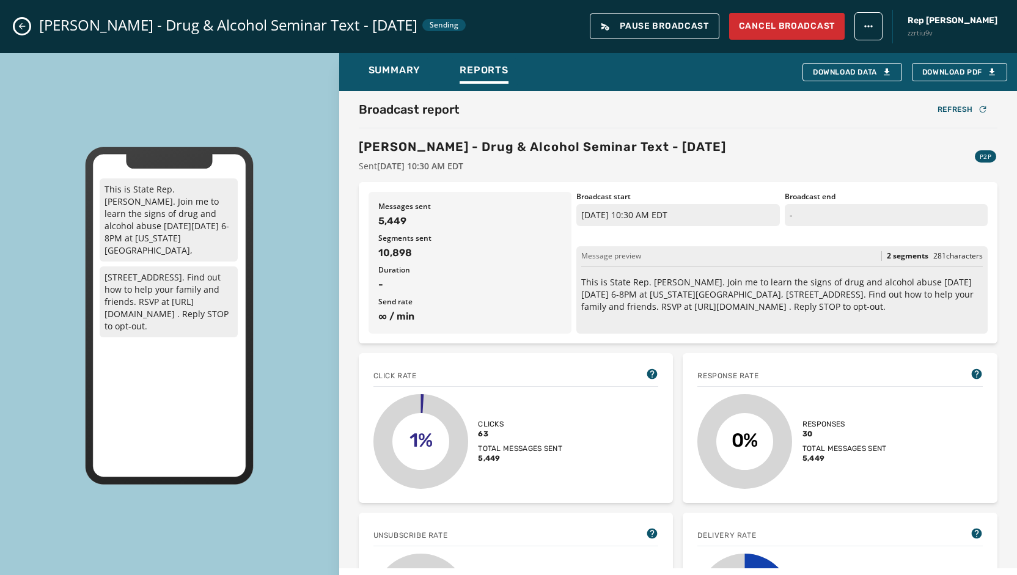
click at [23, 28] on icon "Close admin drawer" at bounding box center [22, 26] width 10 height 10
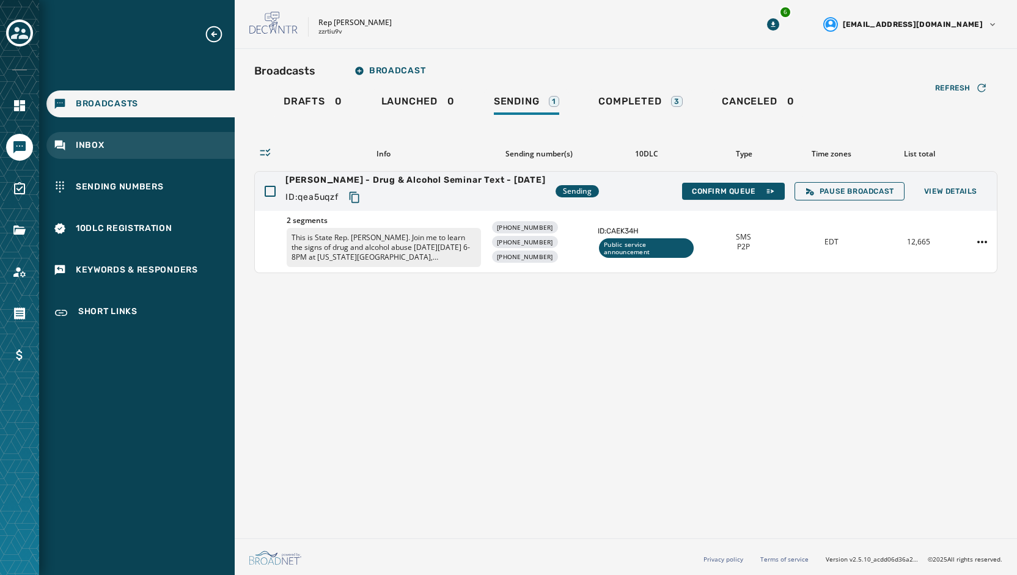
click at [108, 151] on div "Inbox" at bounding box center [140, 145] width 188 height 27
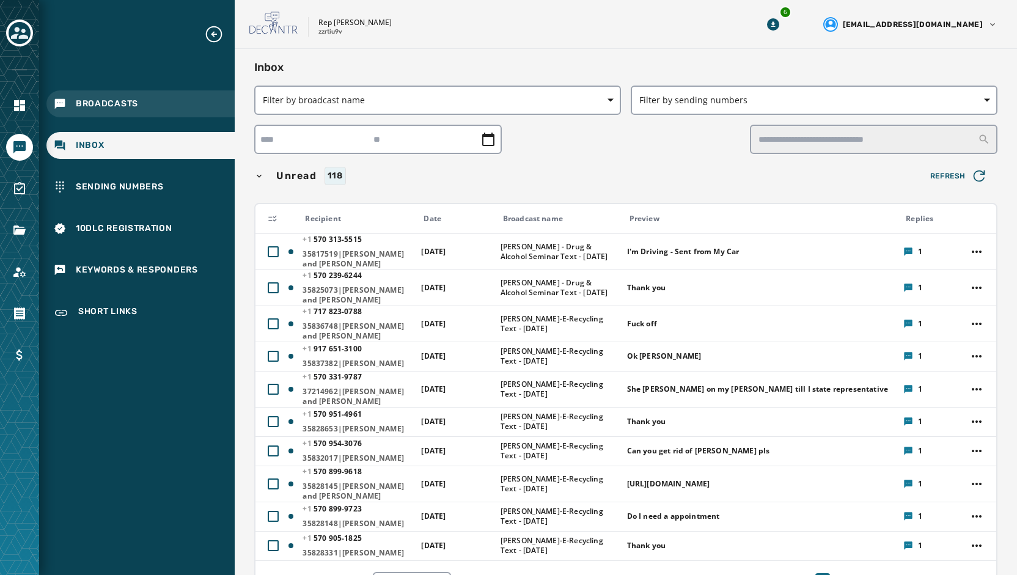
click at [89, 108] on span "Broadcasts" at bounding box center [107, 104] width 62 height 12
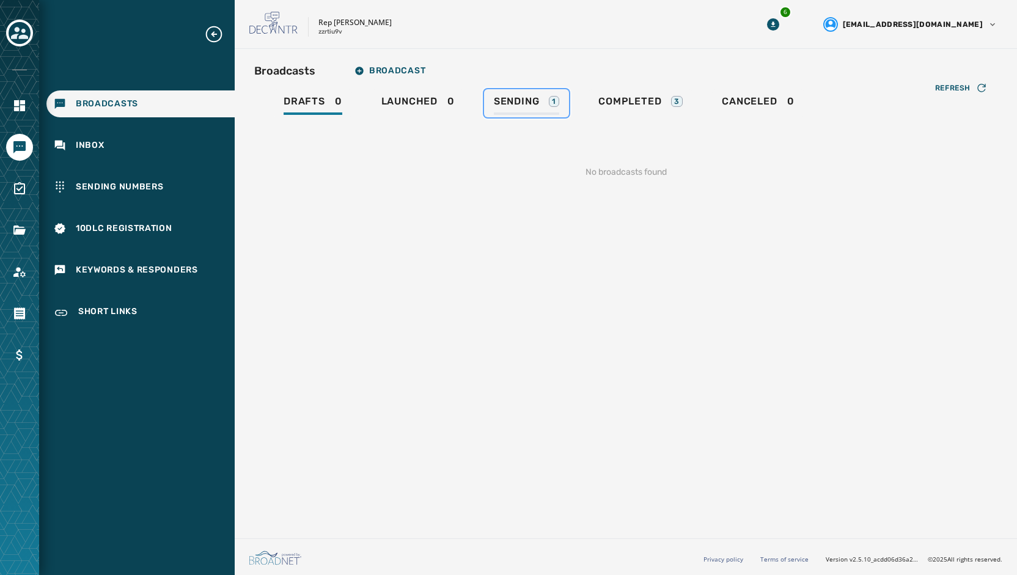
click at [525, 93] on link "Sending 1" at bounding box center [526, 103] width 85 height 28
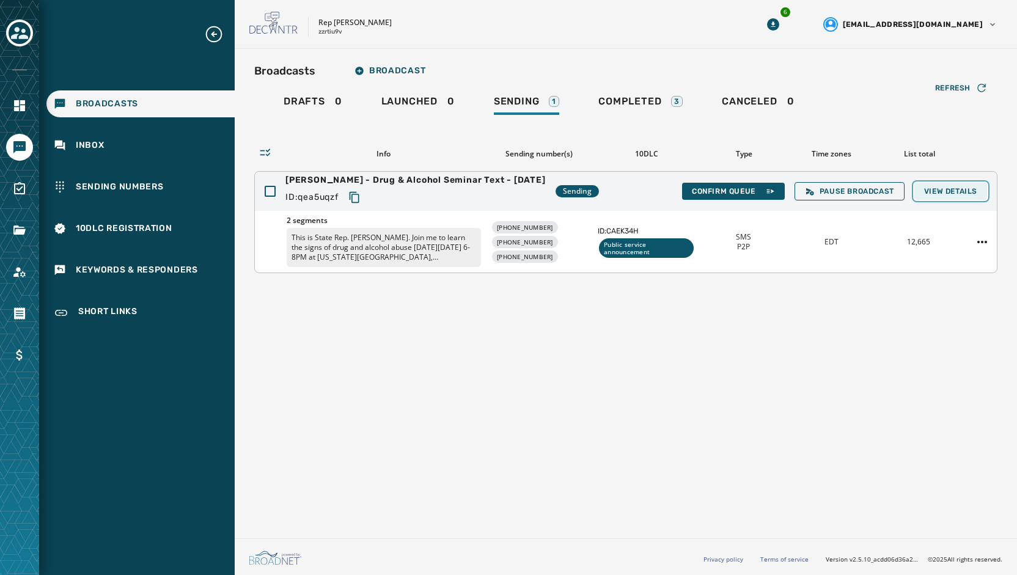
click at [931, 187] on span "View Details" at bounding box center [950, 191] width 53 height 10
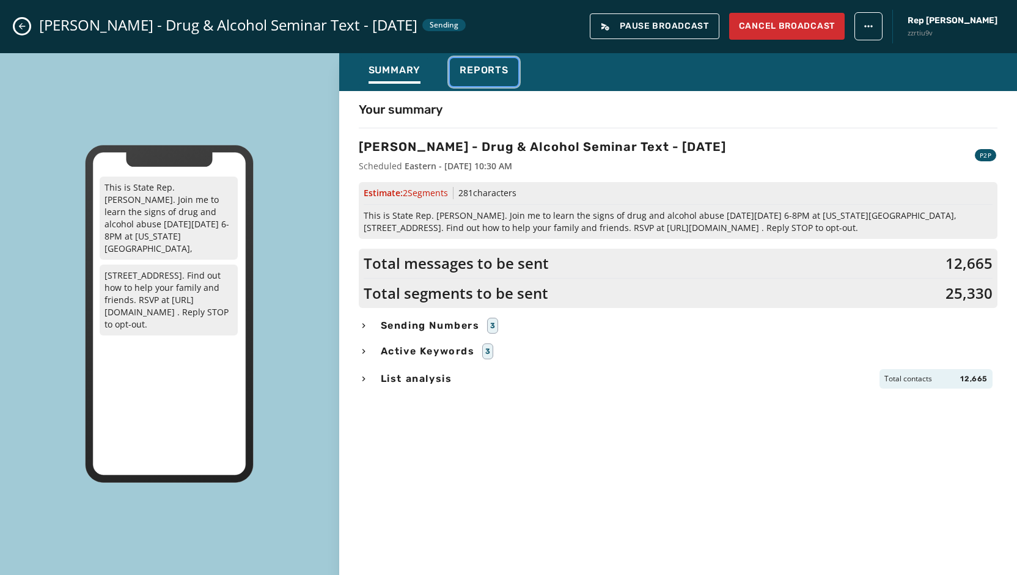
click at [495, 76] on div "Reports" at bounding box center [483, 74] width 49 height 20
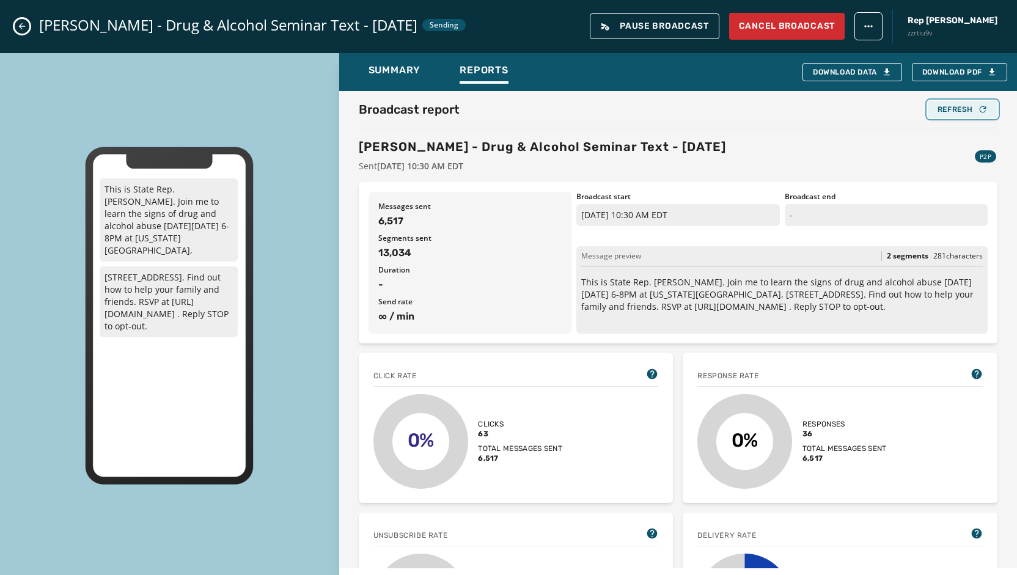
click at [948, 109] on div "Refresh" at bounding box center [962, 109] width 50 height 10
click at [959, 106] on div "Refresh" at bounding box center [962, 109] width 50 height 10
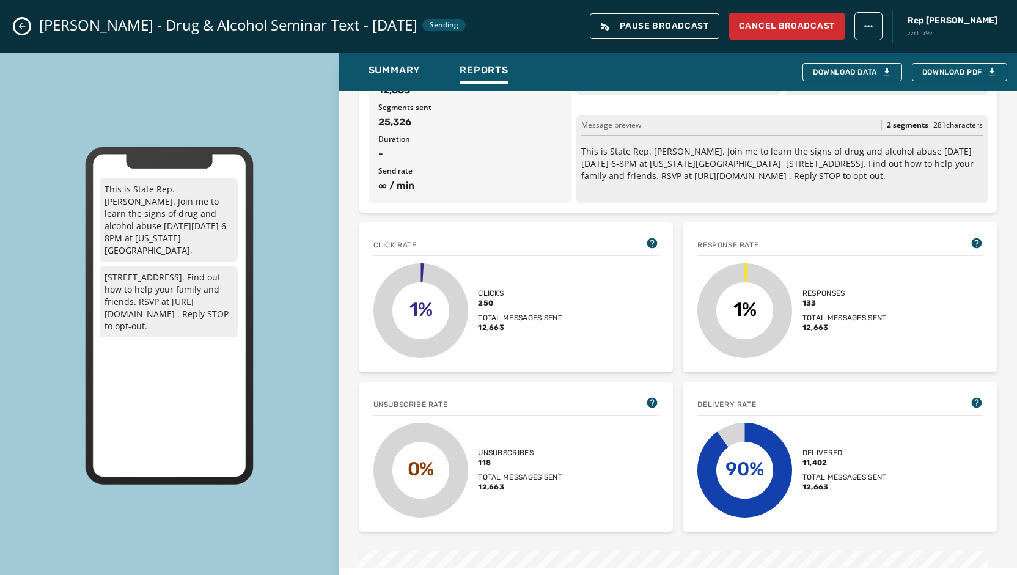
scroll to position [183, 0]
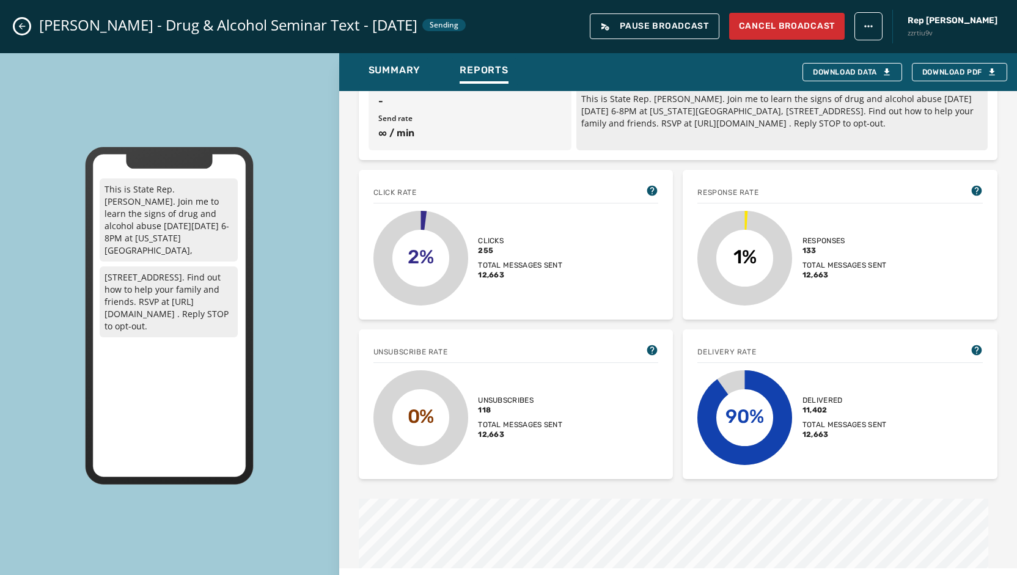
click at [17, 27] on icon "Close admin drawer" at bounding box center [22, 26] width 10 height 10
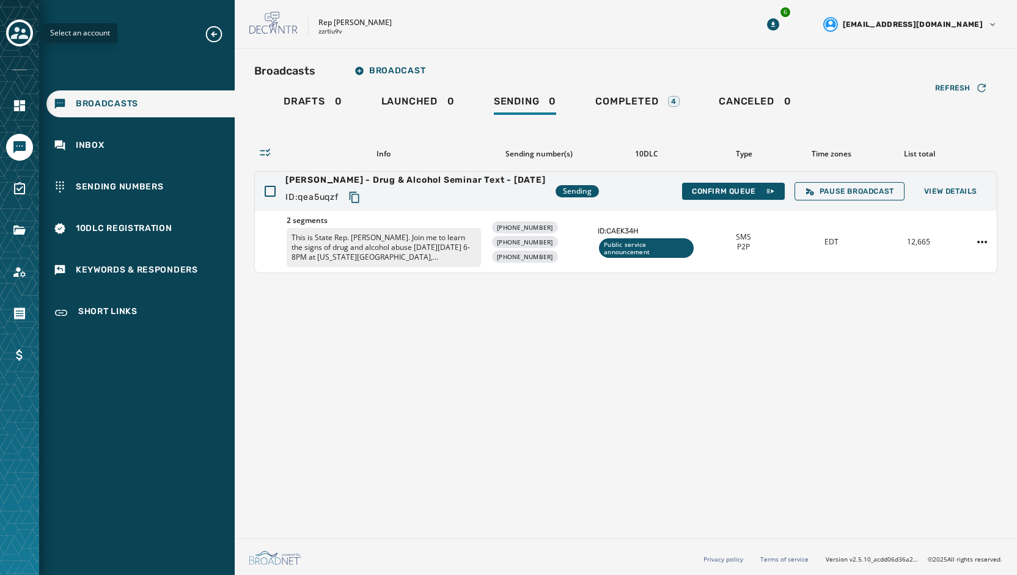
click at [20, 28] on icon "Toggle account select drawer" at bounding box center [19, 32] width 17 height 17
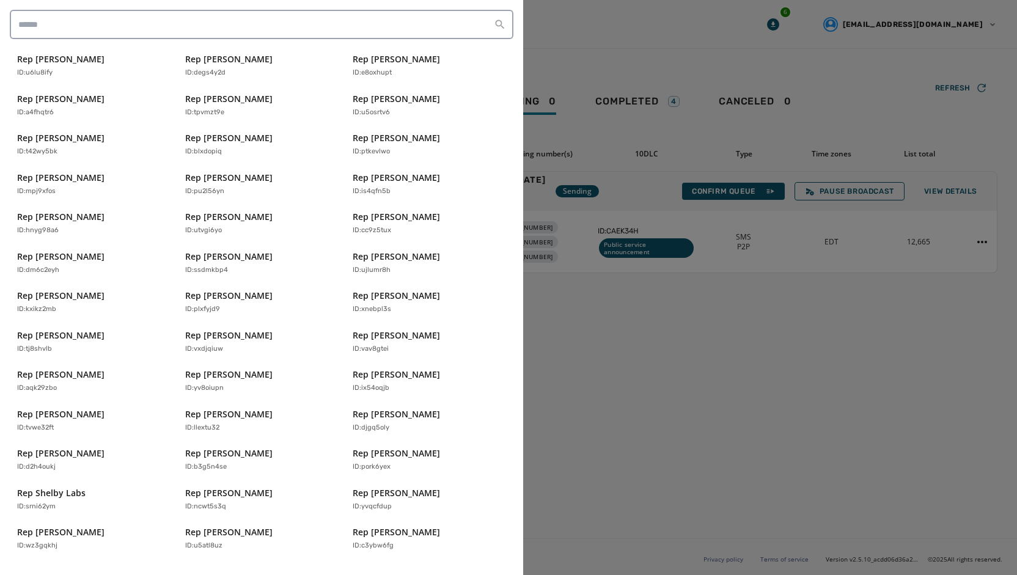
scroll to position [242, 0]
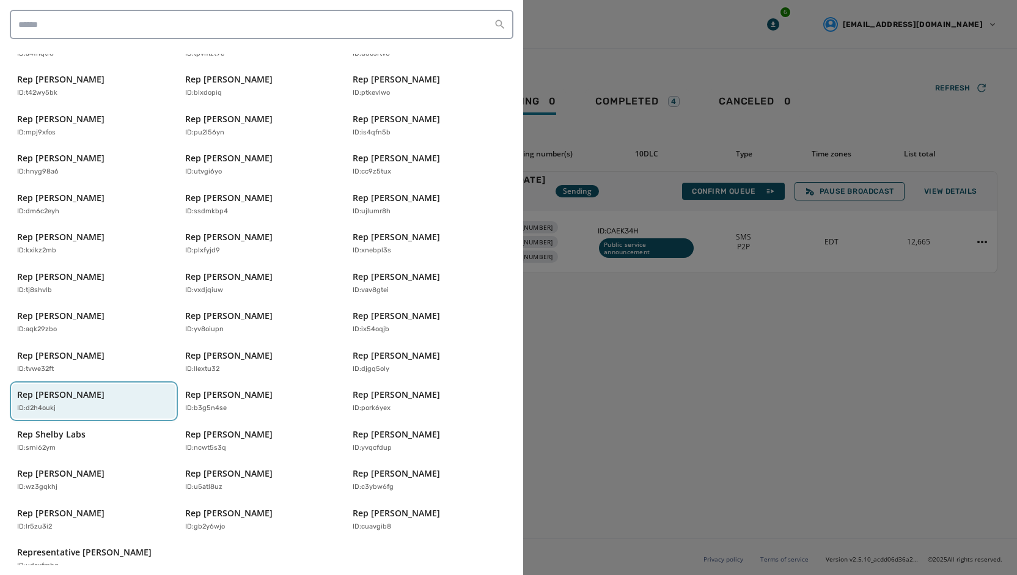
click at [93, 403] on div "ID: d2h4oukj" at bounding box center [87, 408] width 141 height 10
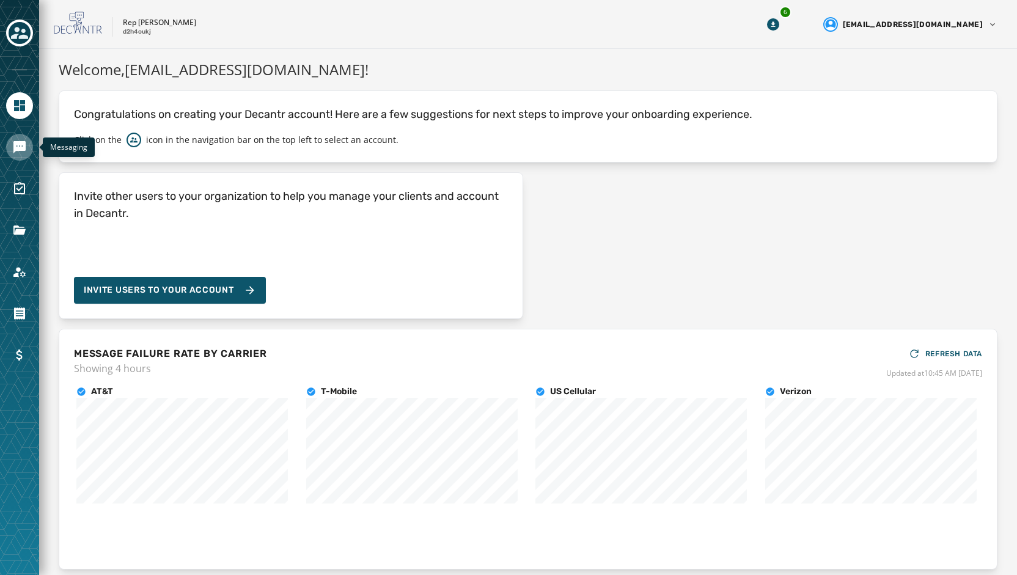
click at [31, 150] on link "Navigate to Messaging" at bounding box center [19, 147] width 27 height 27
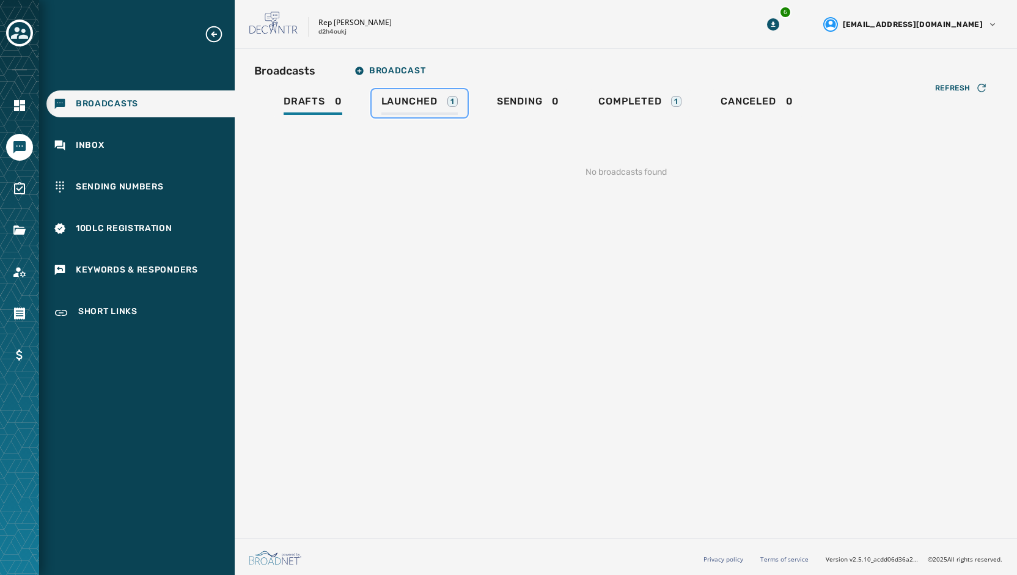
click at [419, 98] on span "Launched" at bounding box center [409, 101] width 56 height 12
click at [536, 100] on span "Sending" at bounding box center [517, 101] width 46 height 12
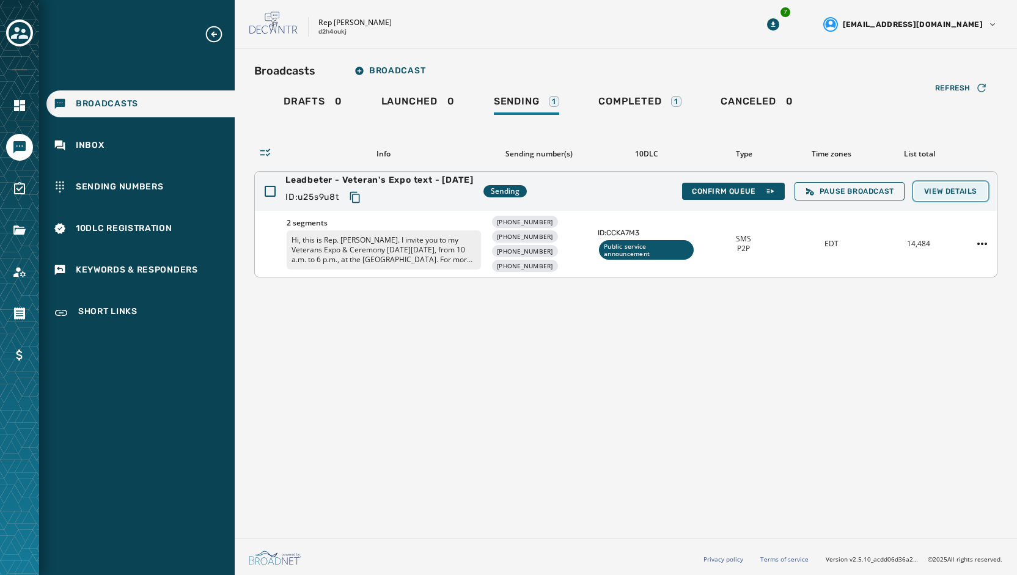
click at [937, 192] on span "View Details" at bounding box center [950, 191] width 53 height 10
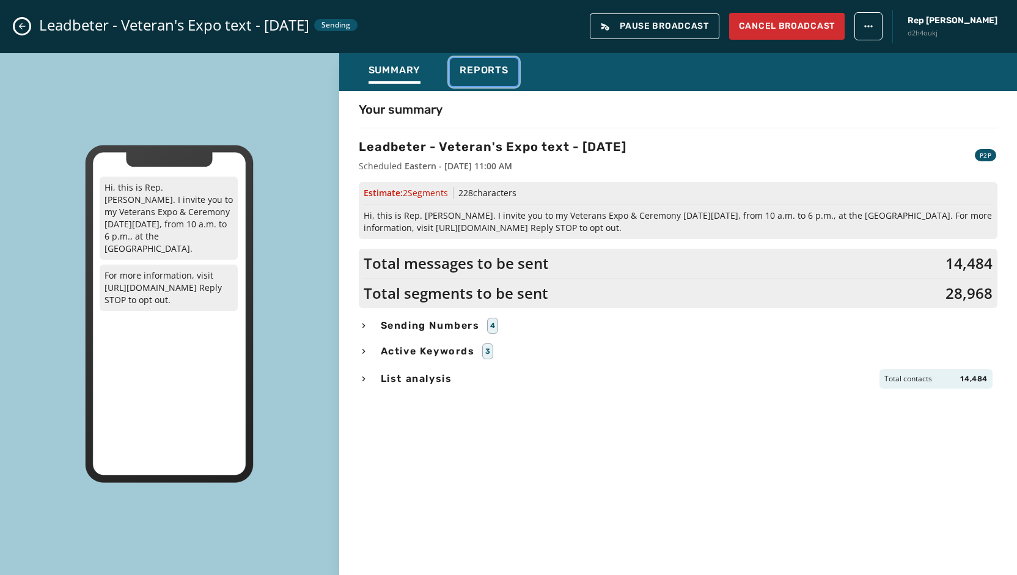
click at [489, 82] on div "Reports" at bounding box center [483, 74] width 49 height 20
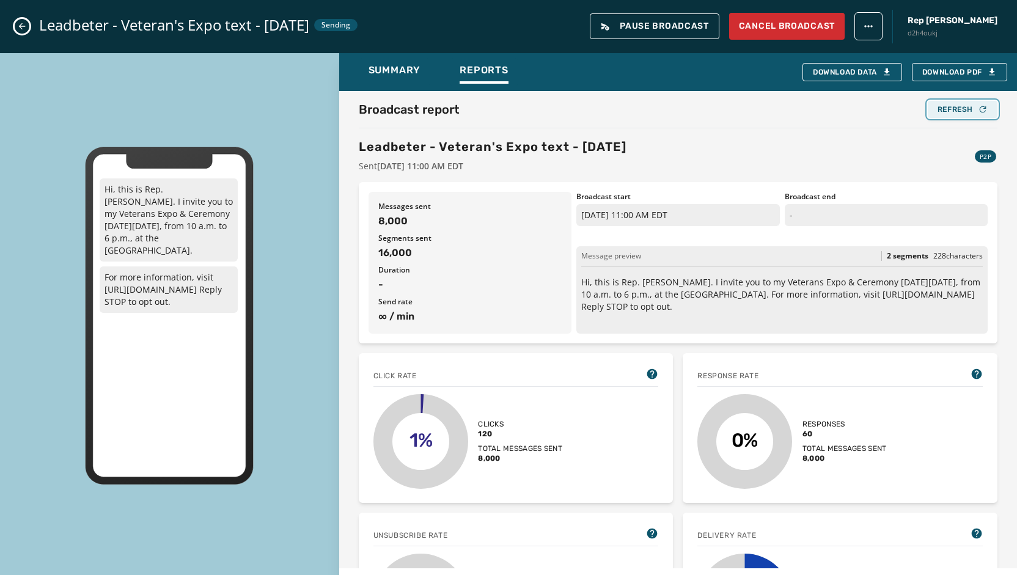
click at [948, 108] on div "Refresh" at bounding box center [962, 109] width 50 height 10
click at [948, 107] on div "Refresh" at bounding box center [962, 109] width 50 height 10
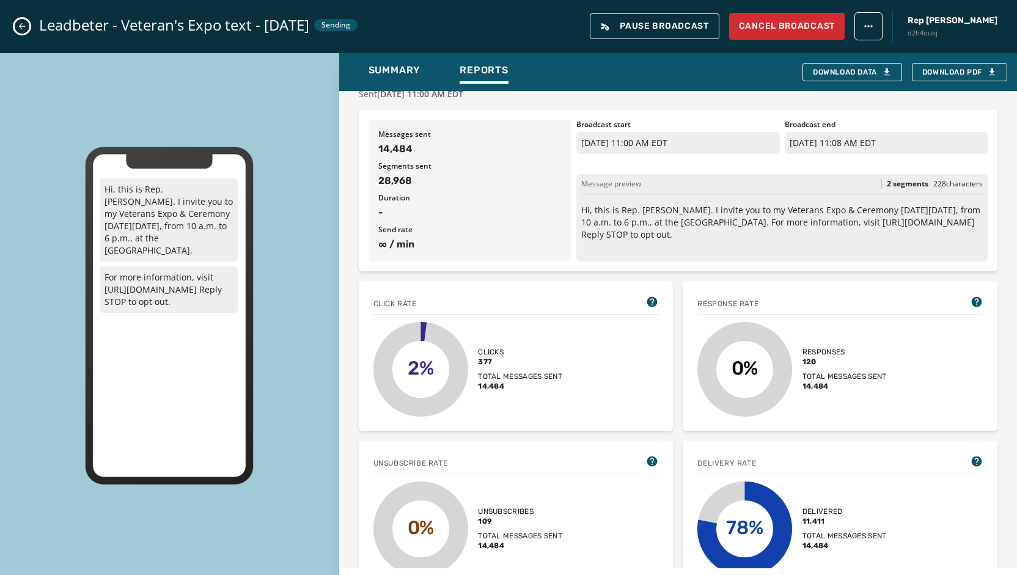
scroll to position [122, 0]
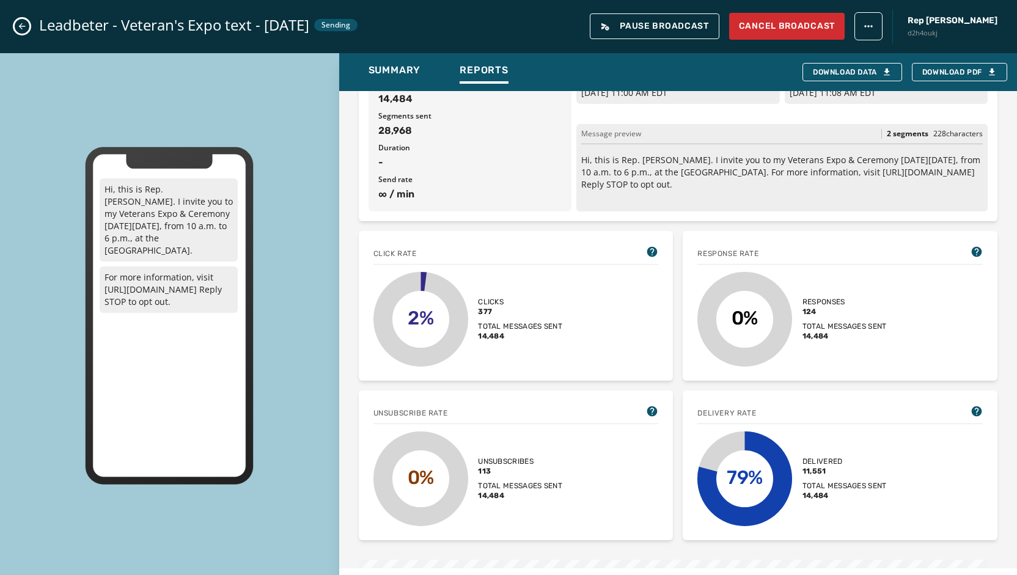
click at [26, 26] on icon "Close admin drawer" at bounding box center [22, 26] width 10 height 10
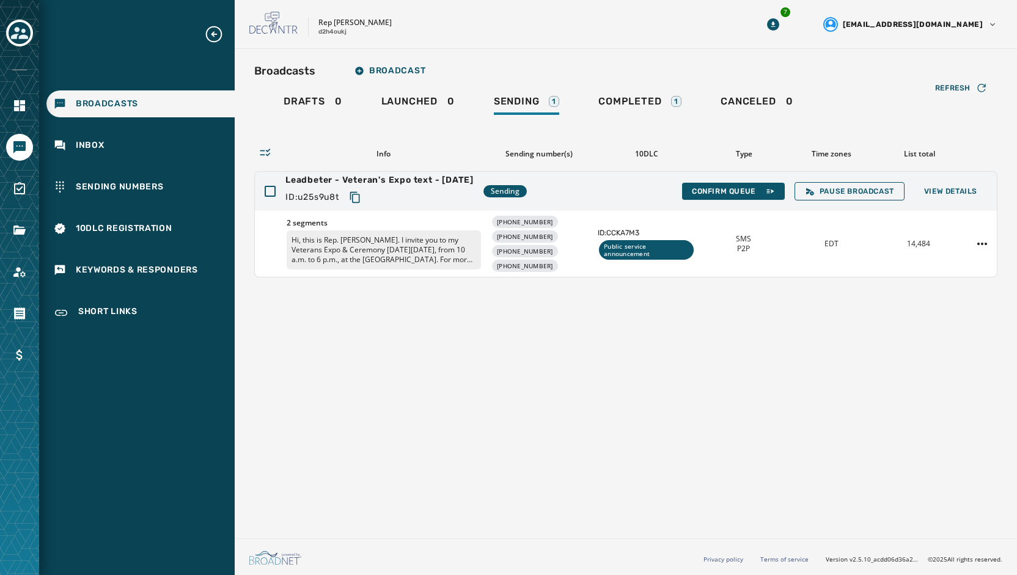
click at [94, 159] on div "Broadcasts Inbox Sending Numbers 10DLC Registration Keywords & Responders Short…" at bounding box center [136, 175] width 195 height 303
click at [95, 152] on div "Inbox" at bounding box center [140, 145] width 188 height 27
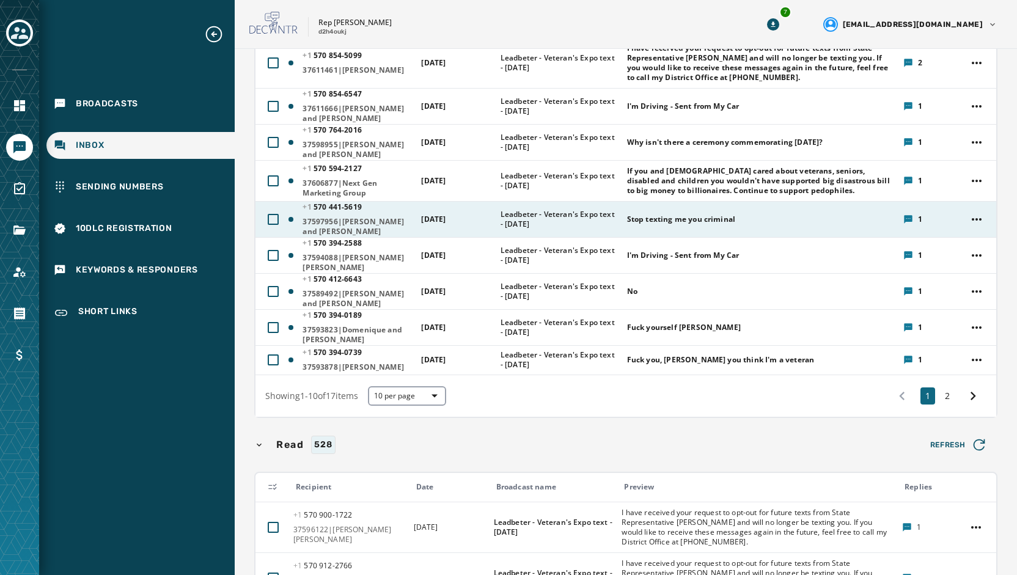
scroll to position [244, 0]
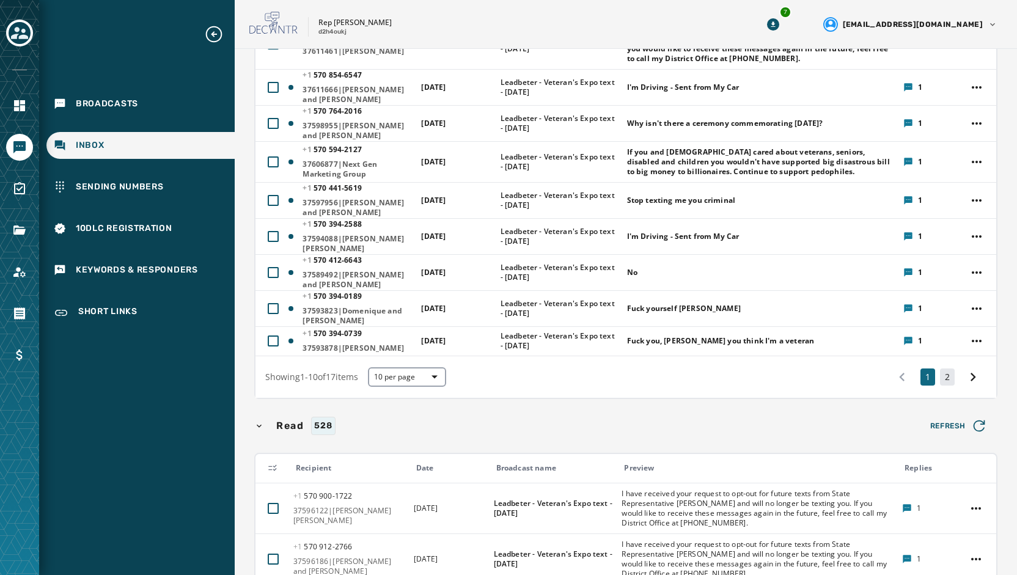
click at [940, 382] on button "2" at bounding box center [947, 376] width 15 height 17
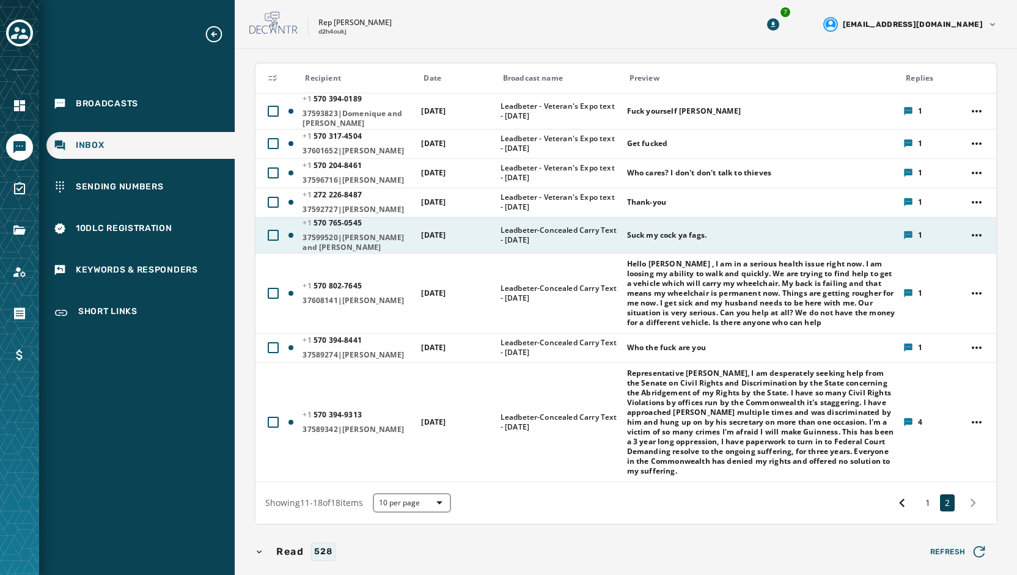
scroll to position [122, 0]
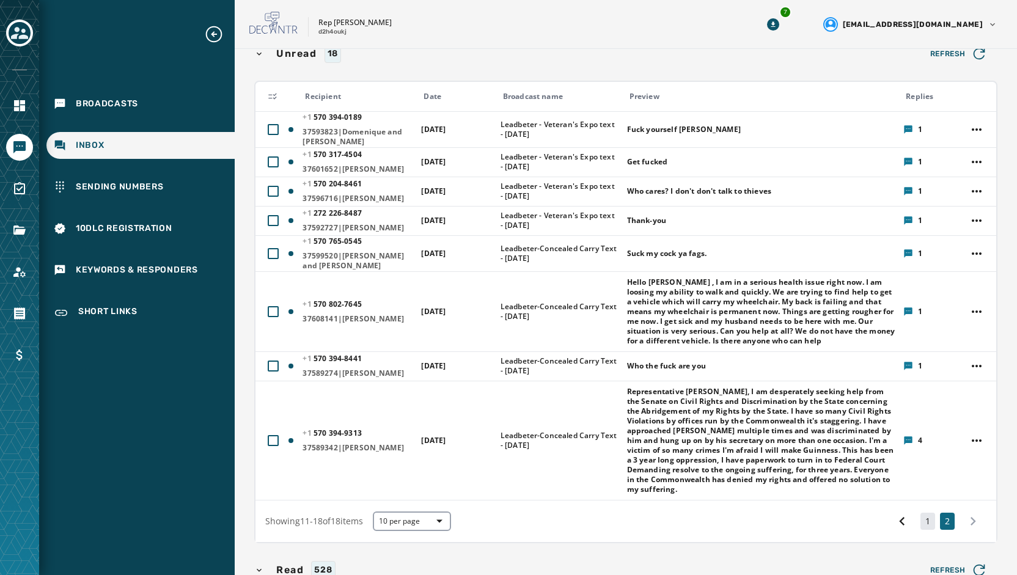
click at [923, 530] on button "1" at bounding box center [927, 521] width 15 height 17
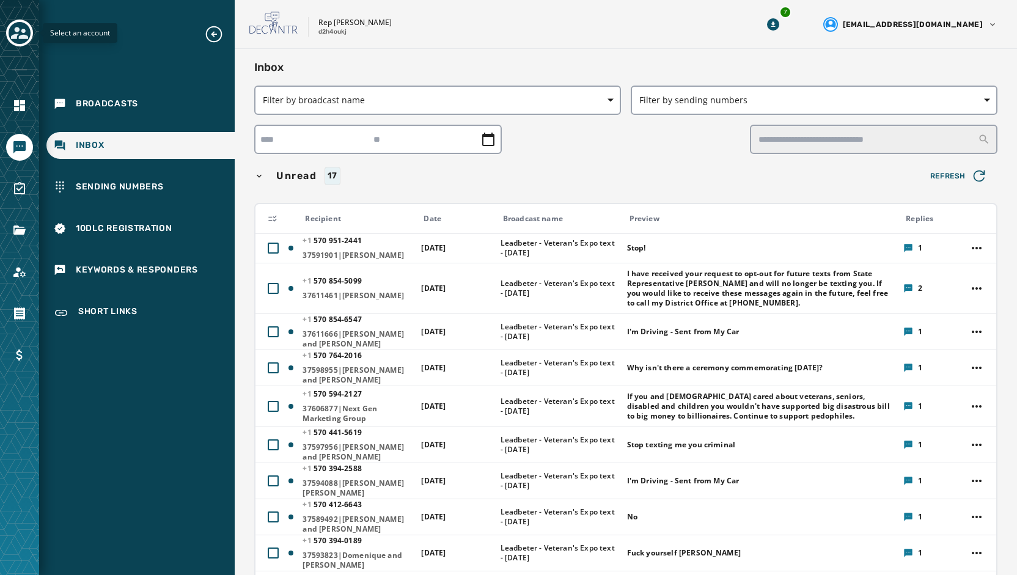
click at [16, 30] on icon "Toggle account select drawer" at bounding box center [19, 33] width 17 height 12
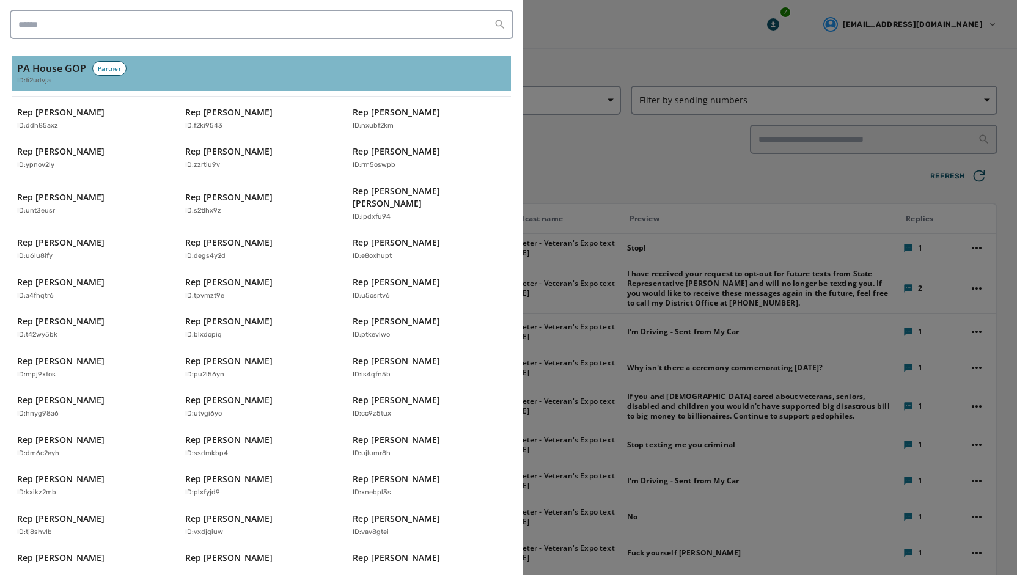
click at [34, 67] on h3 "PA House GOP" at bounding box center [51, 68] width 69 height 15
